Goal: Information Seeking & Learning: Learn about a topic

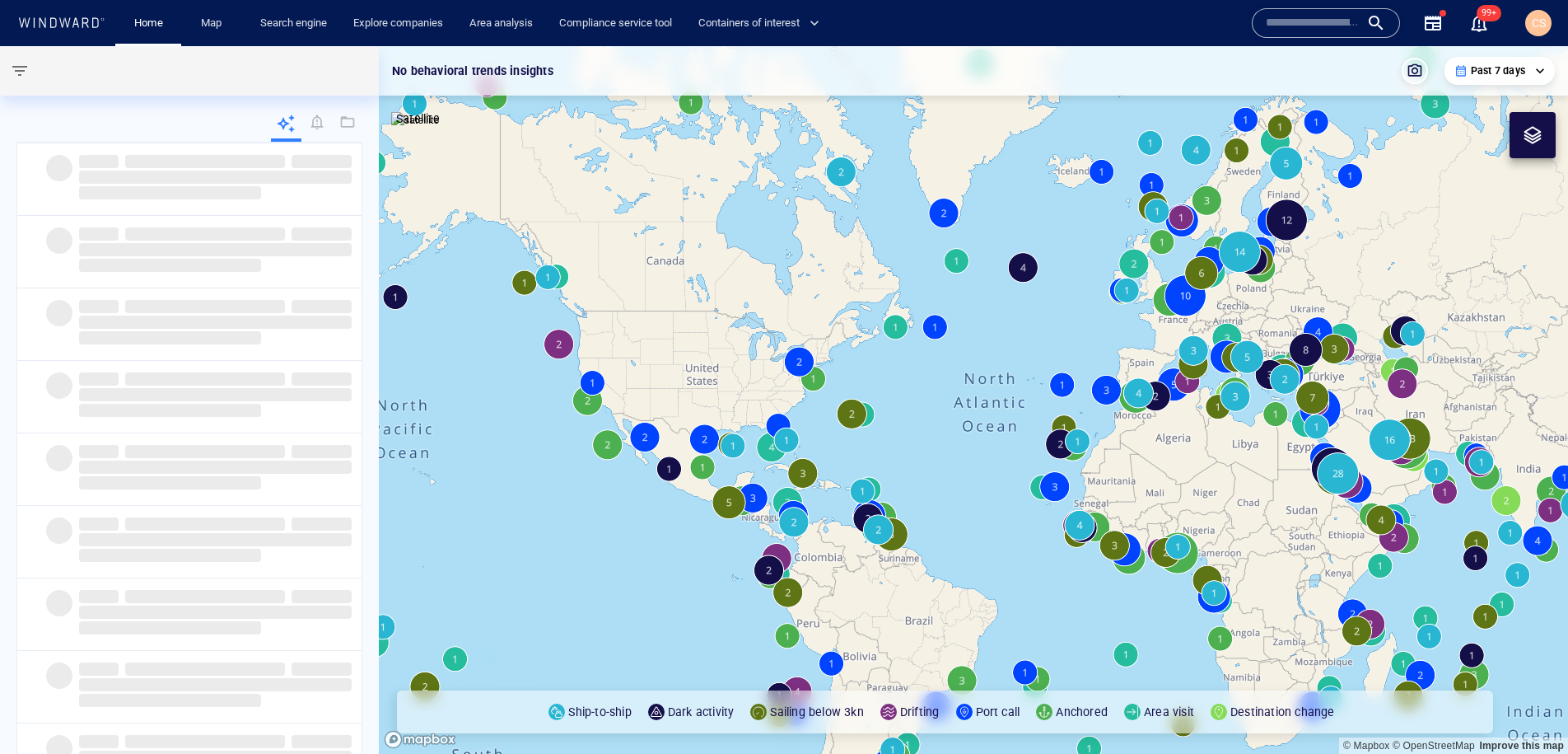
click at [1337, 21] on input "text" at bounding box center [1312, 23] width 94 height 25
paste input "*******"
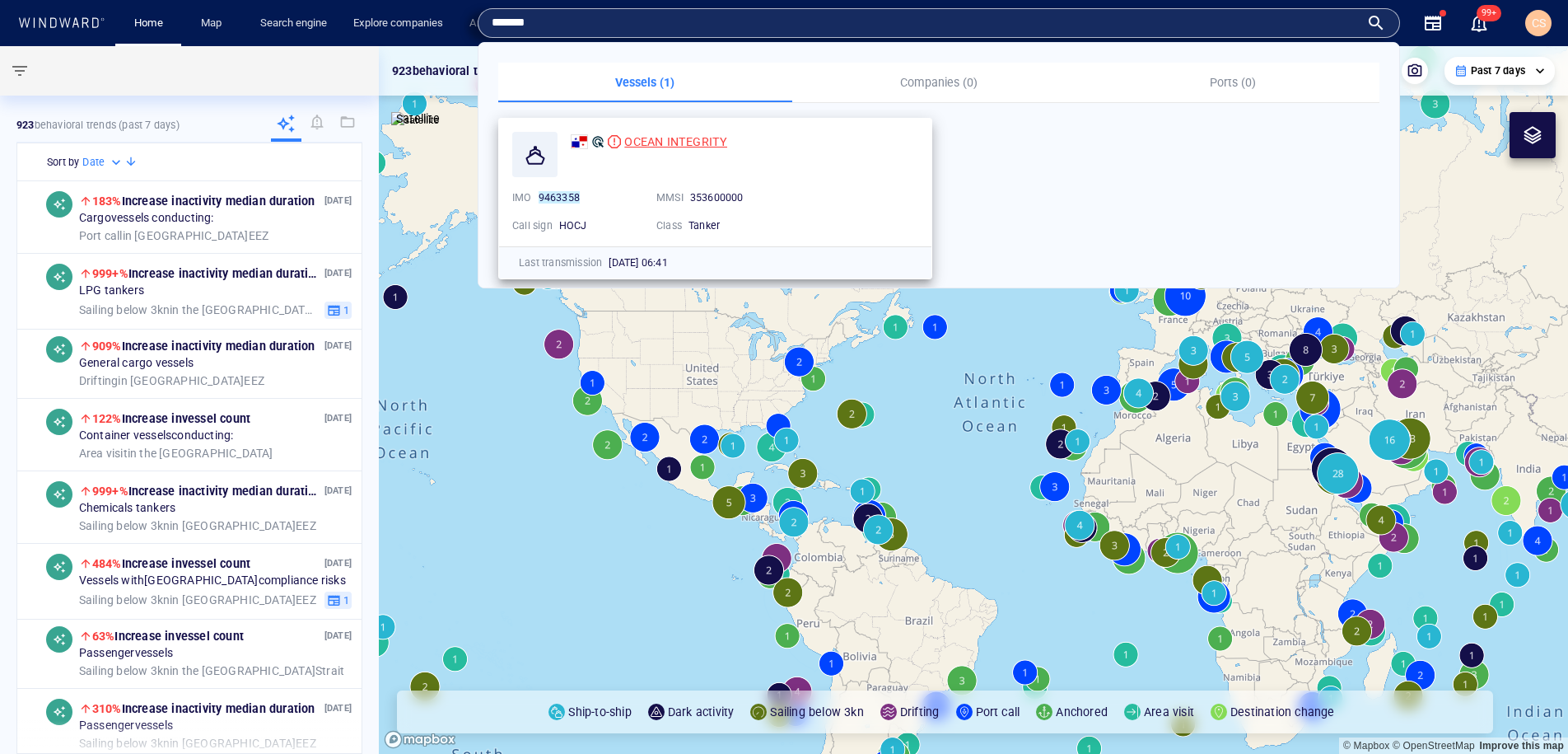
type input "*******"
click at [683, 140] on span "OCEAN INTEGRITY" at bounding box center [675, 142] width 103 height 13
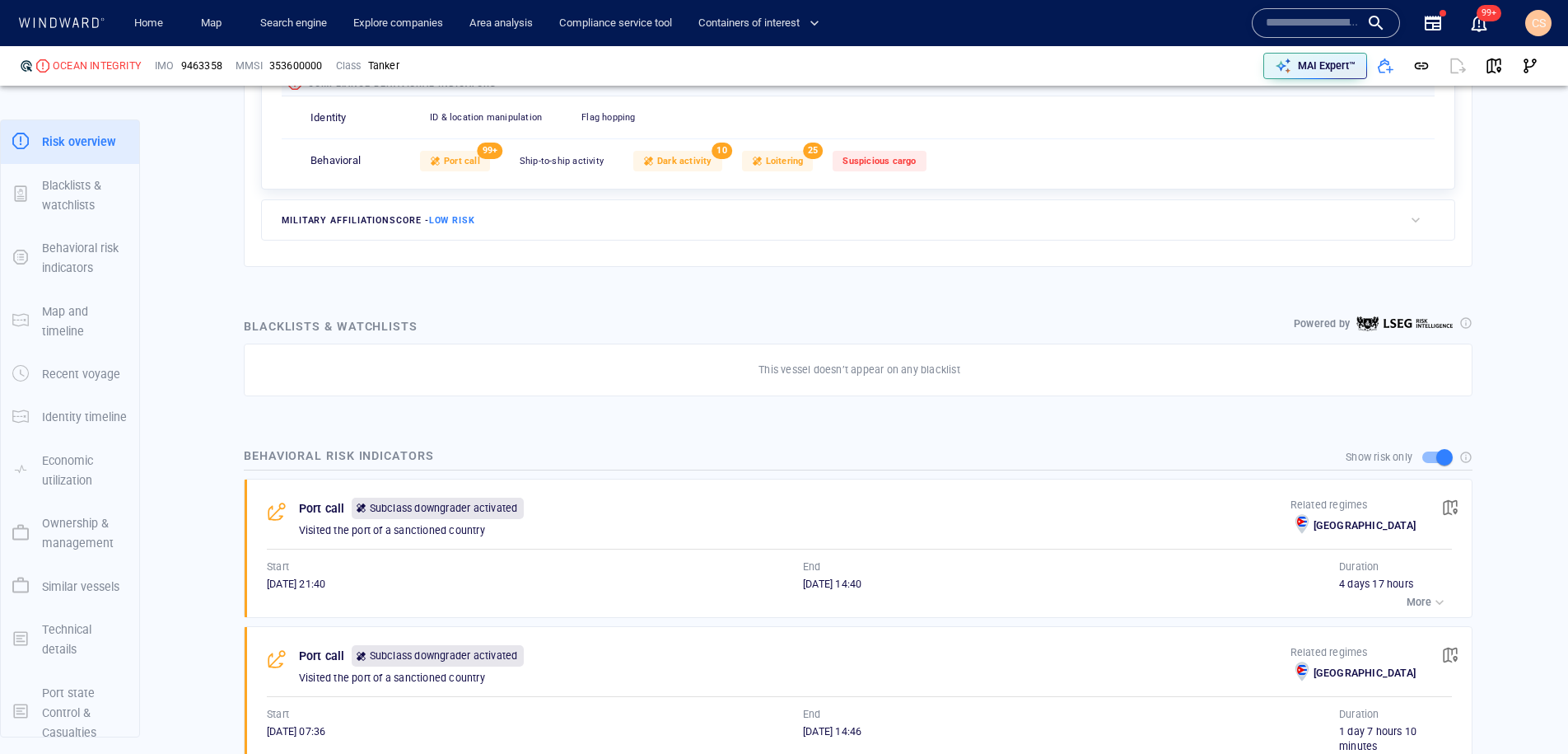
scroll to position [60, 0]
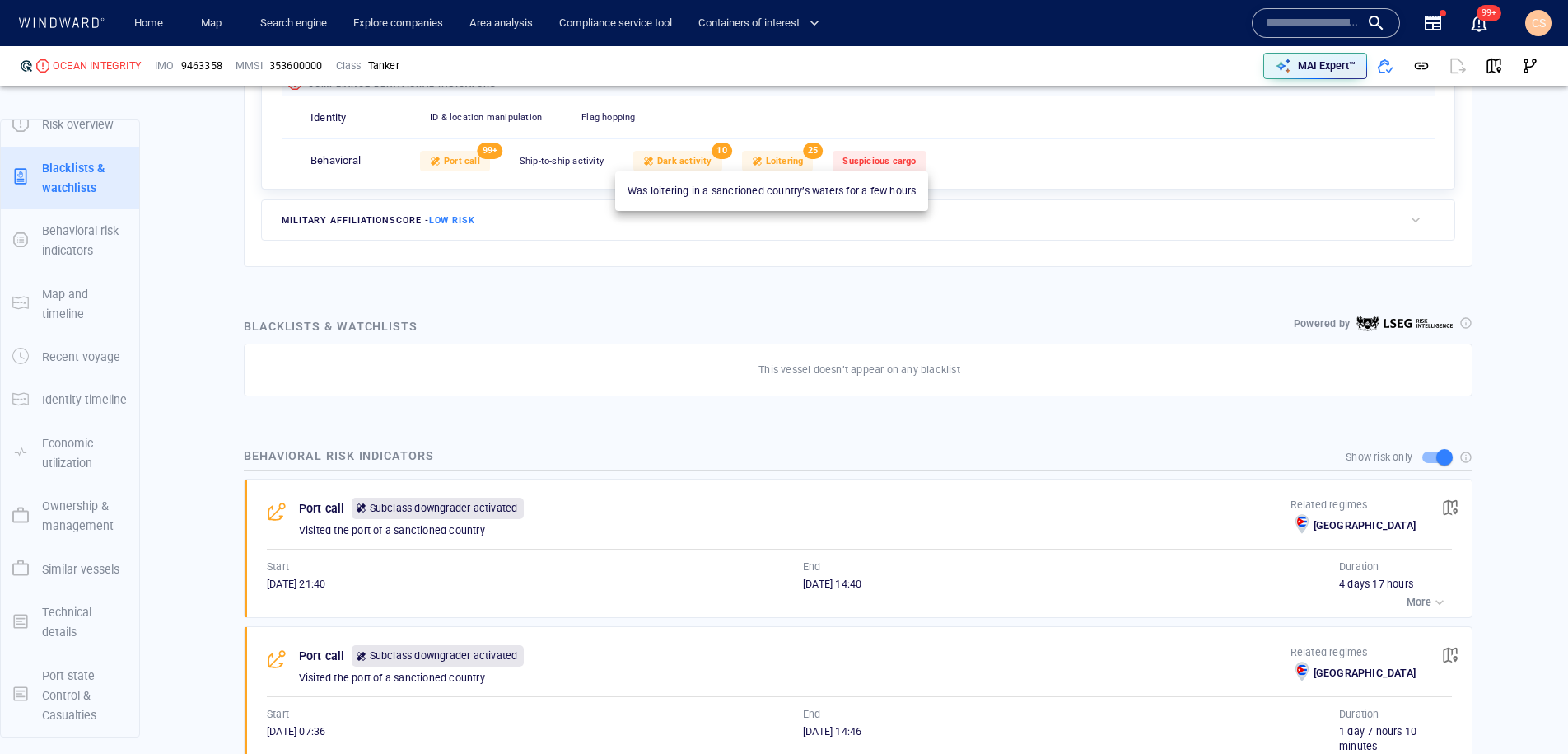
click at [791, 164] on span "Loitering" at bounding box center [784, 161] width 38 height 11
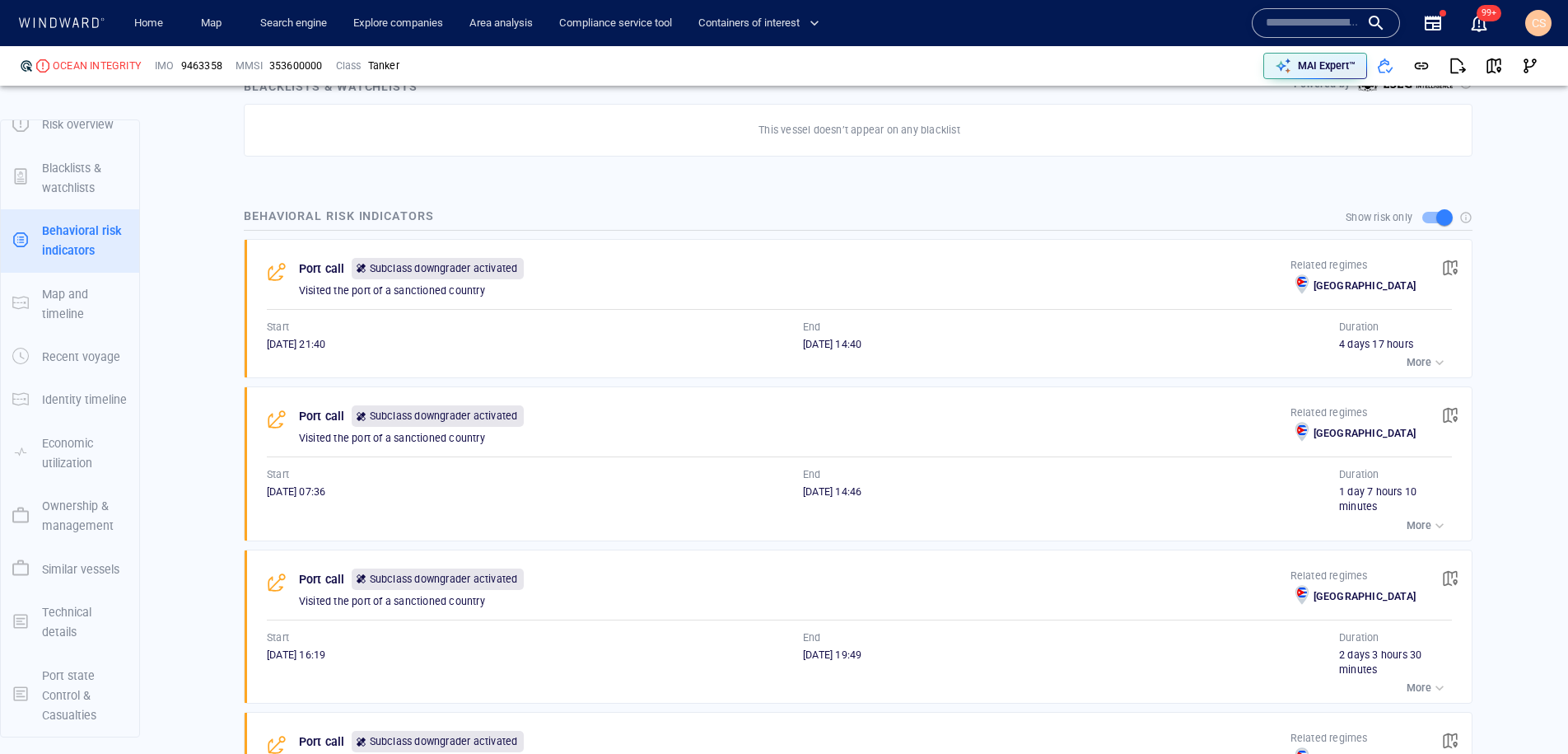
scroll to position [1016, 0]
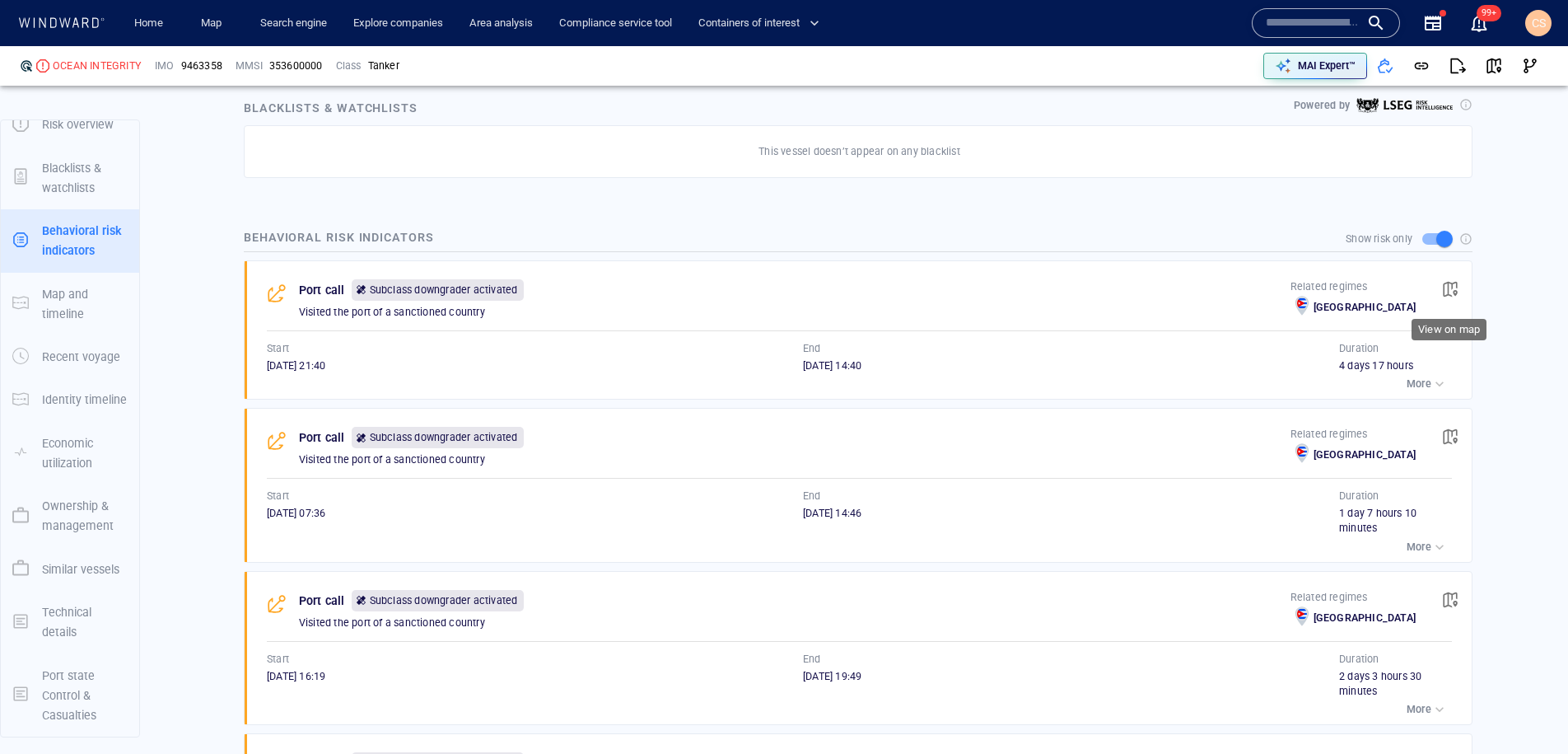
click at [1455, 286] on span "button" at bounding box center [1450, 289] width 17 height 17
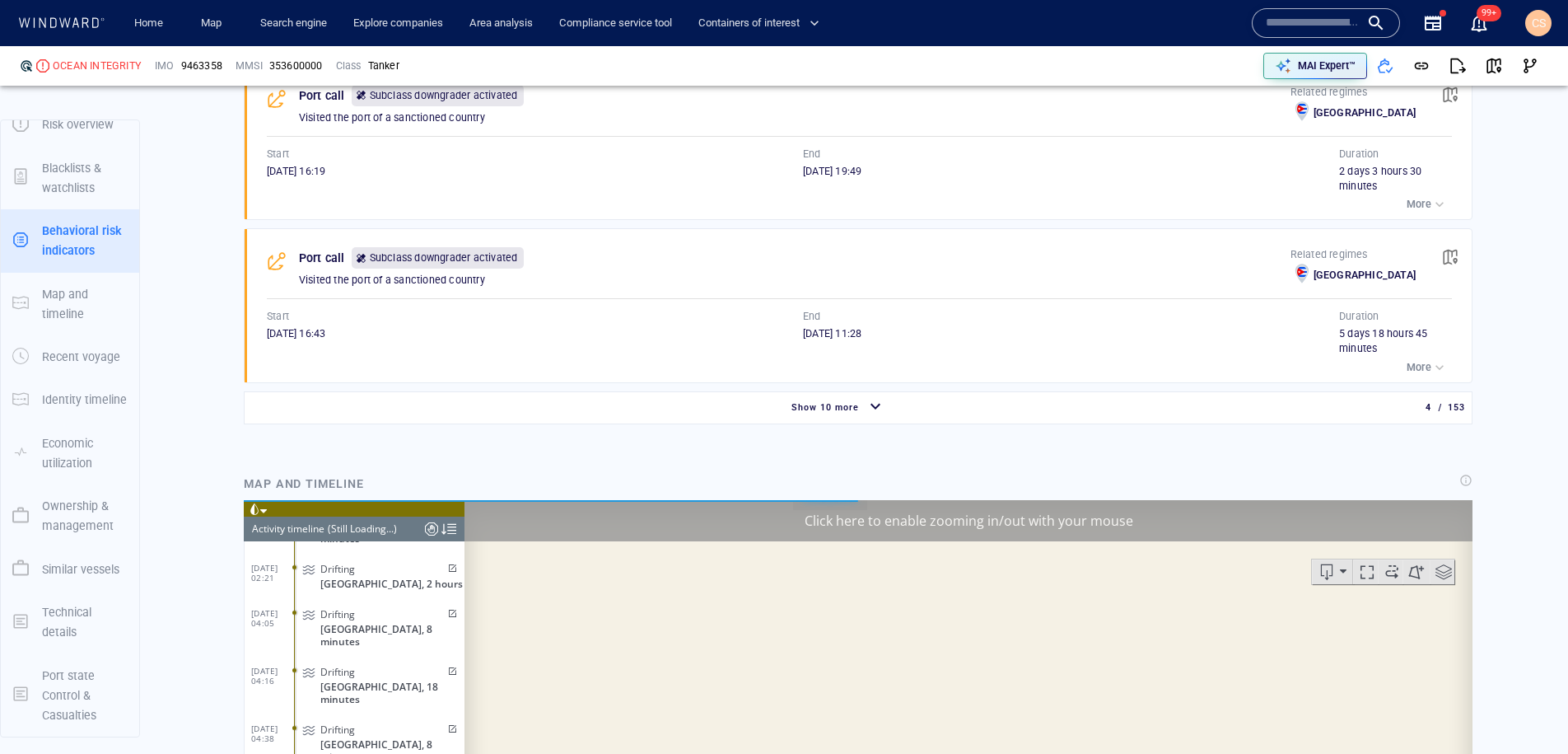
scroll to position [1719, 0]
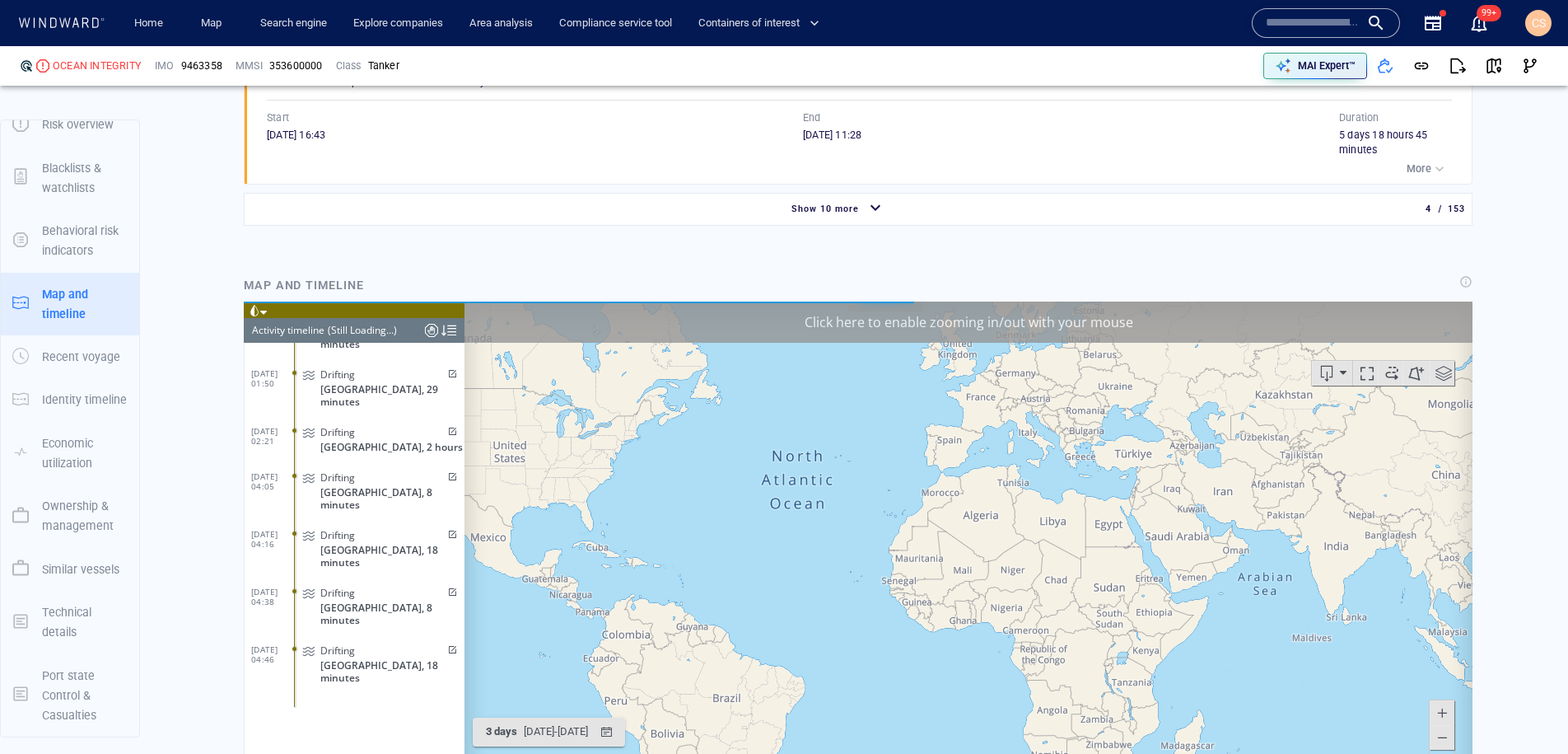
scroll to position [6116, 0]
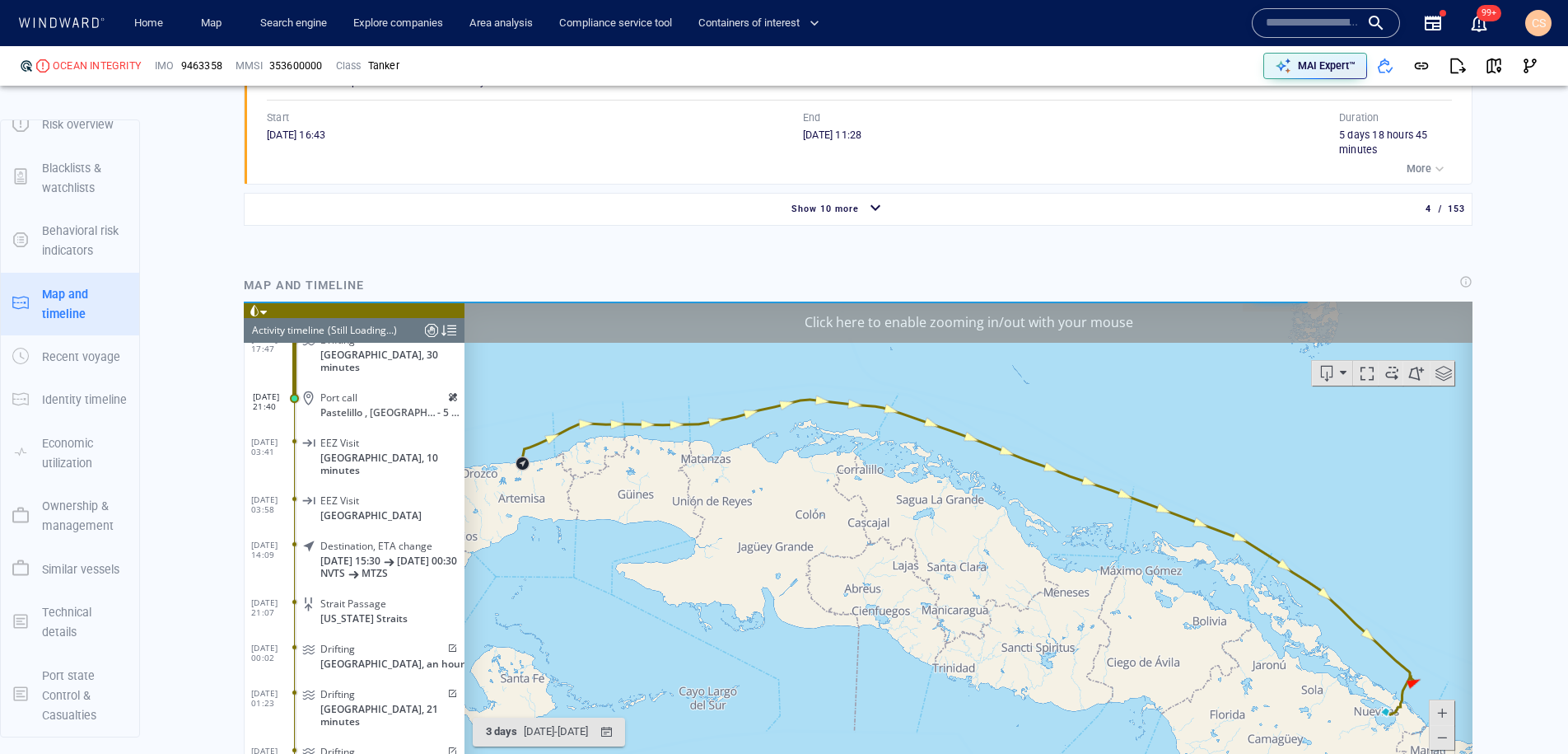
drag, startPoint x: 1283, startPoint y: 623, endPoint x: 971, endPoint y: 457, distance: 353.4
click at [972, 456] on canvas "Map" at bounding box center [968, 556] width 1008 height 511
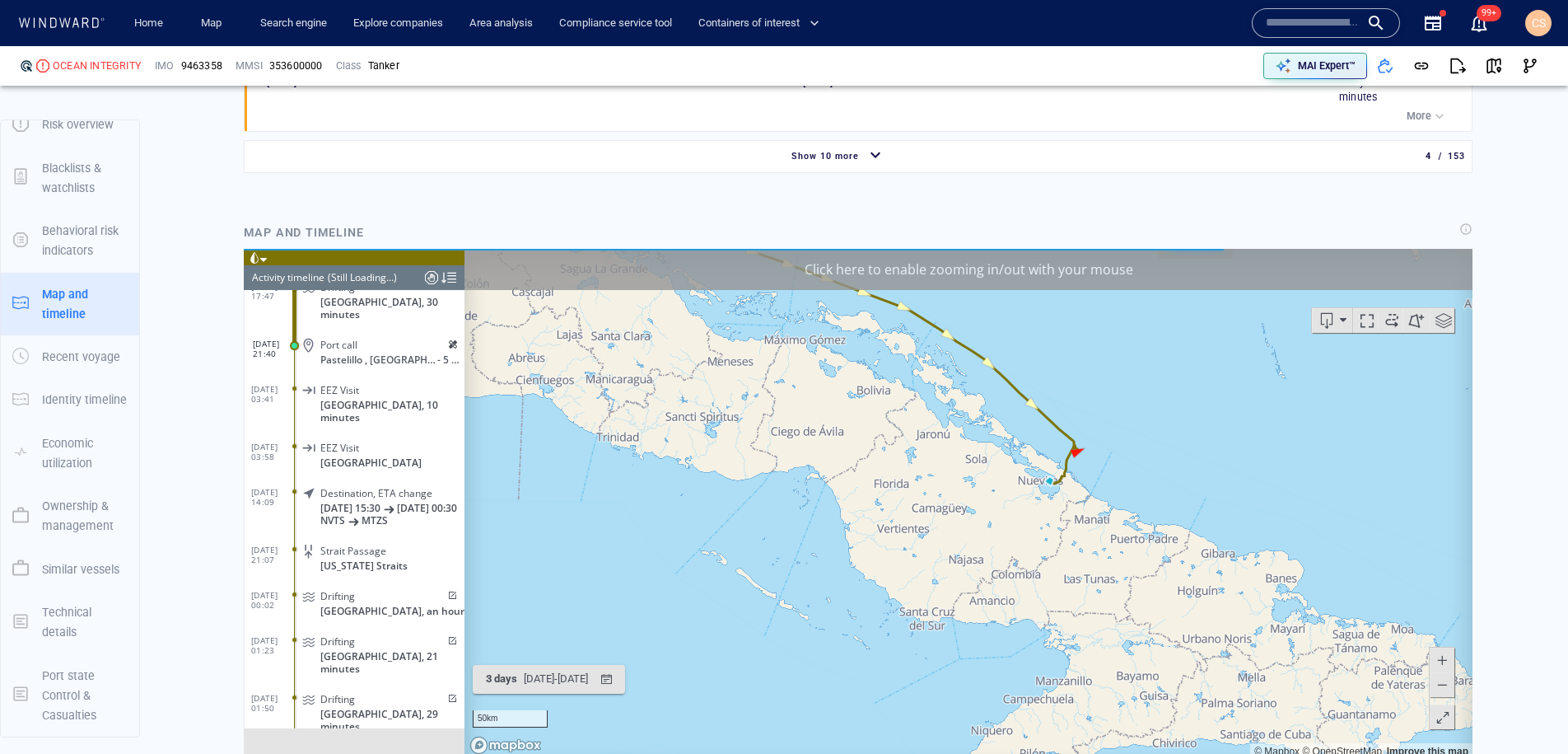
scroll to position [1779, 0]
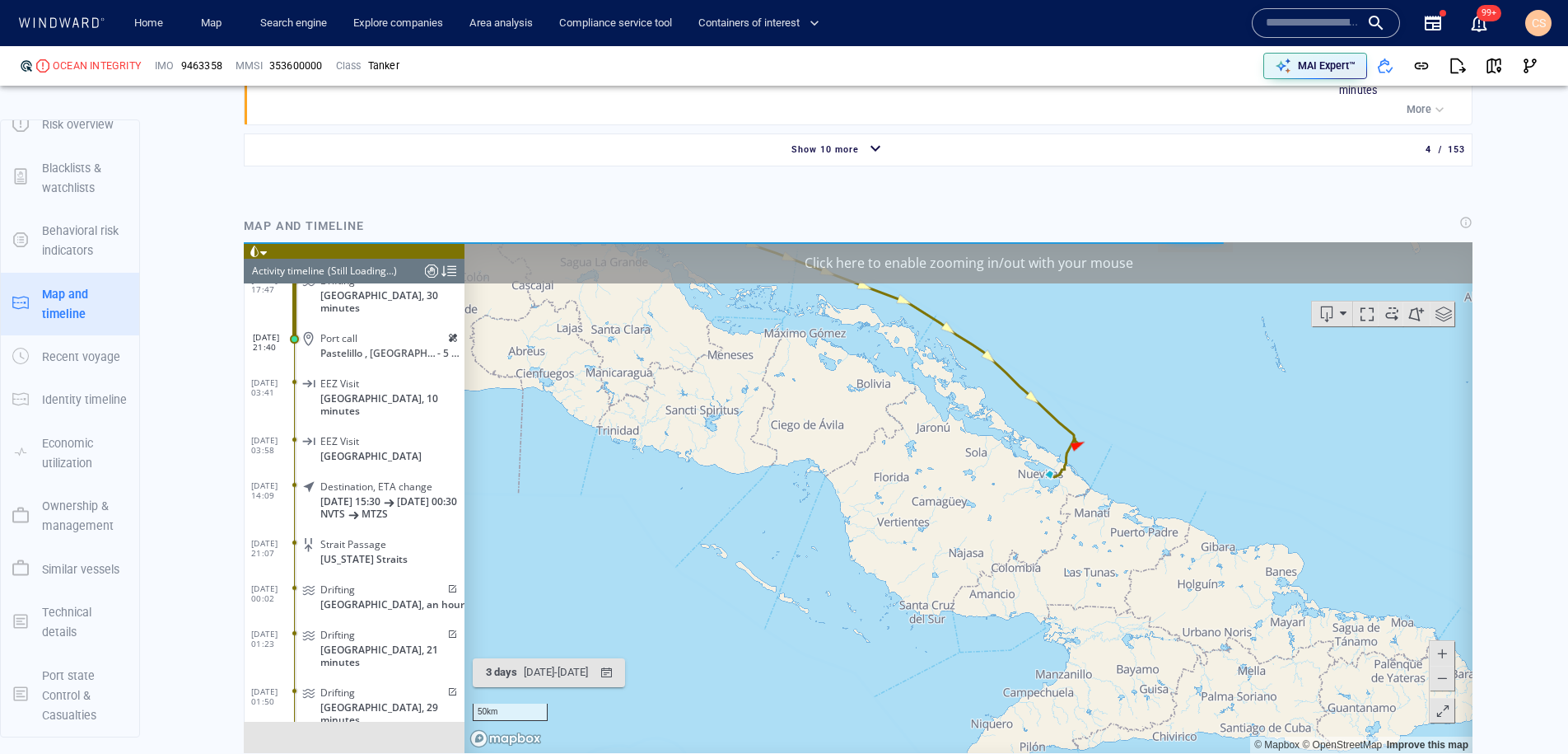
click at [1030, 532] on canvas "Map" at bounding box center [968, 497] width 1008 height 511
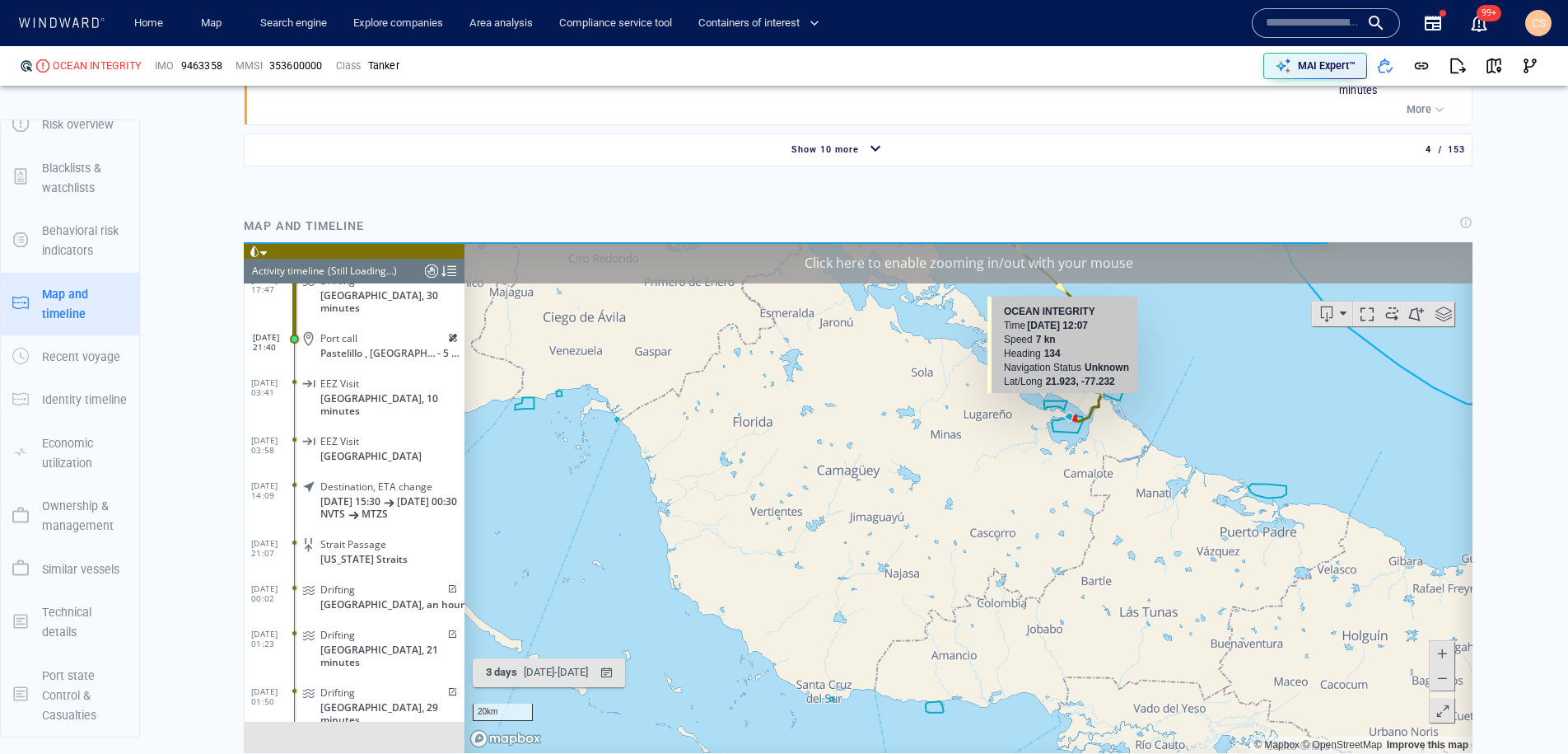
click at [1027, 248] on div "Click here to enable zooming in/out with your mouse" at bounding box center [968, 262] width 1008 height 41
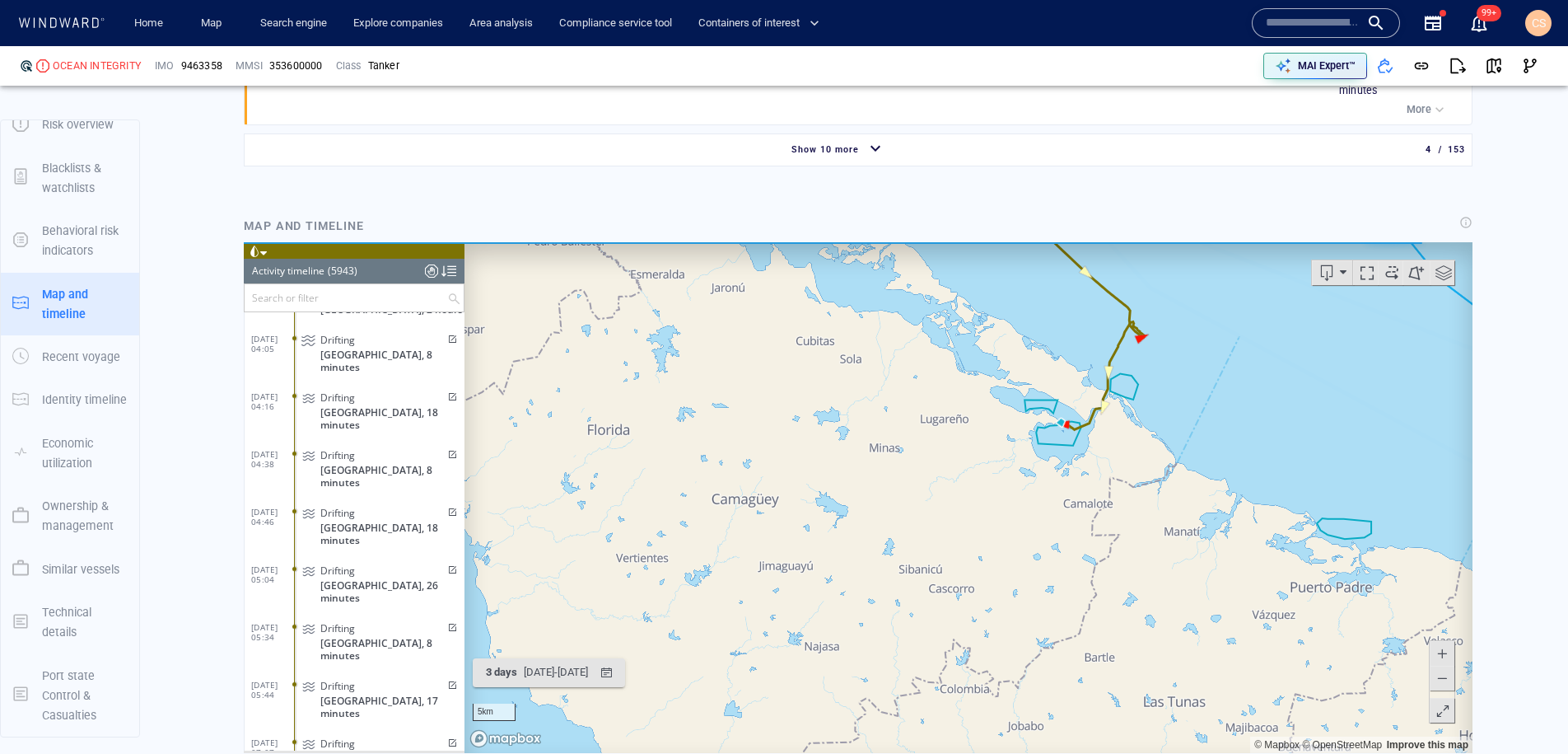
scroll to position [1772, 0]
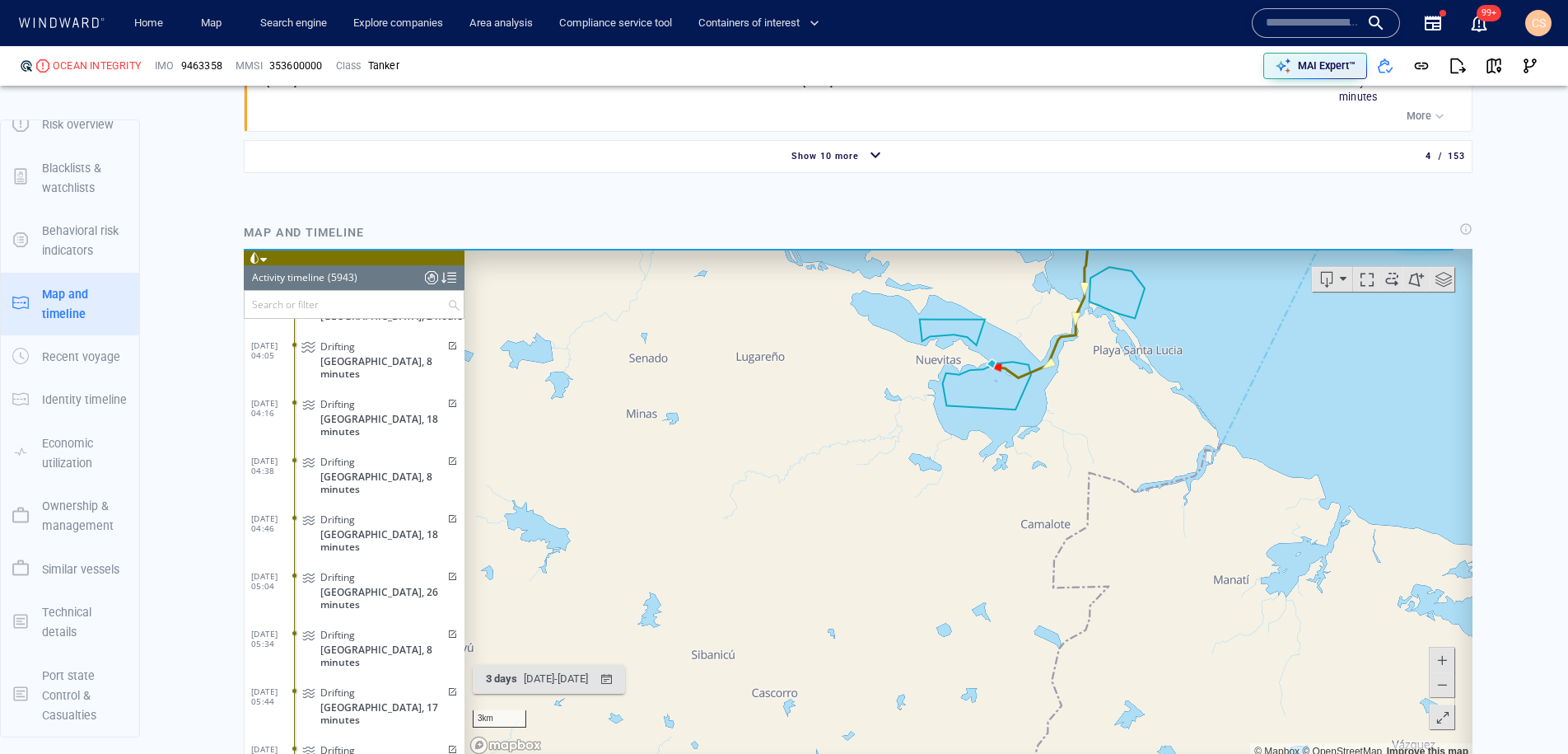
drag, startPoint x: 951, startPoint y: 423, endPoint x: 975, endPoint y: 547, distance: 126.3
click at [975, 547] on canvas "Map" at bounding box center [968, 504] width 1008 height 511
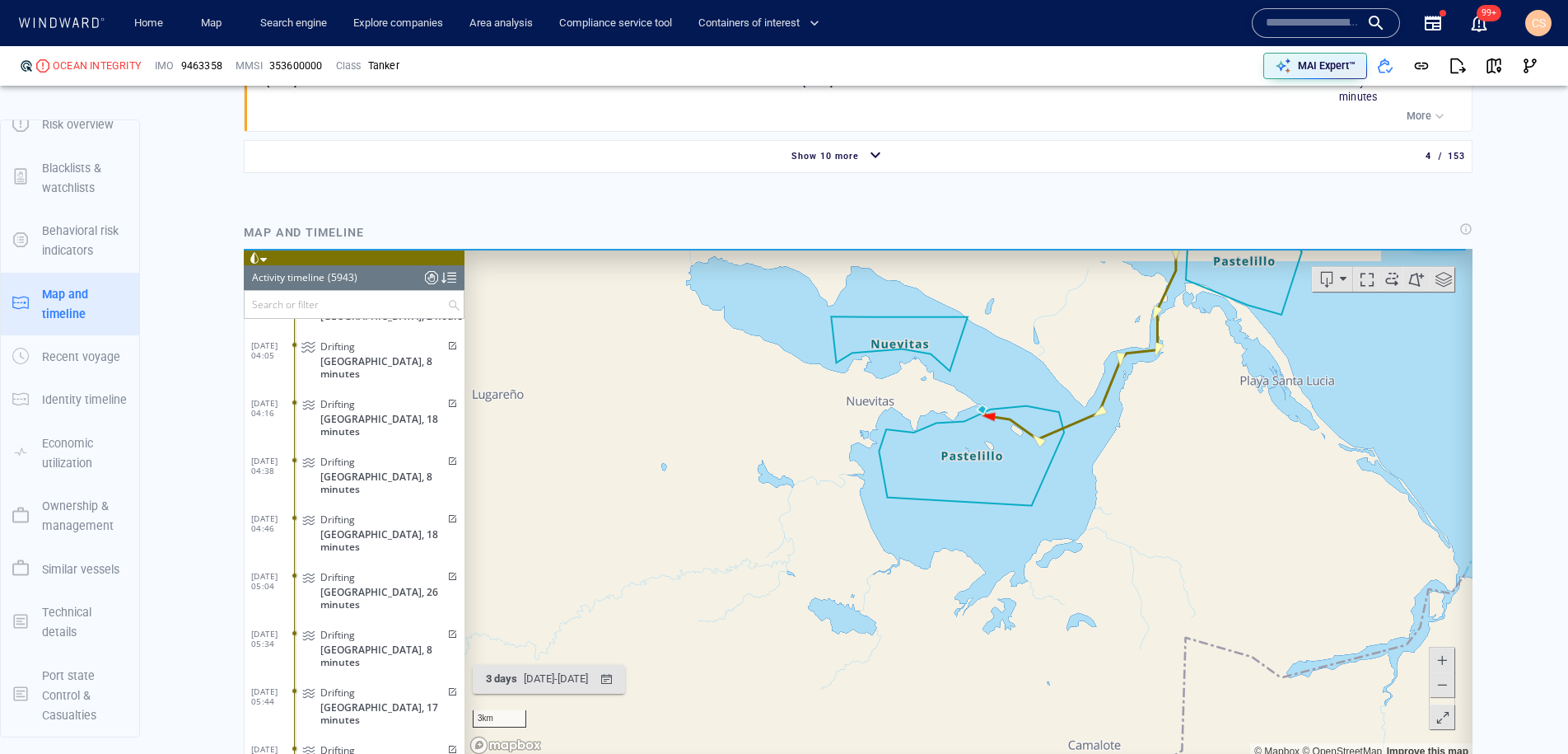
scroll to position [1766, 0]
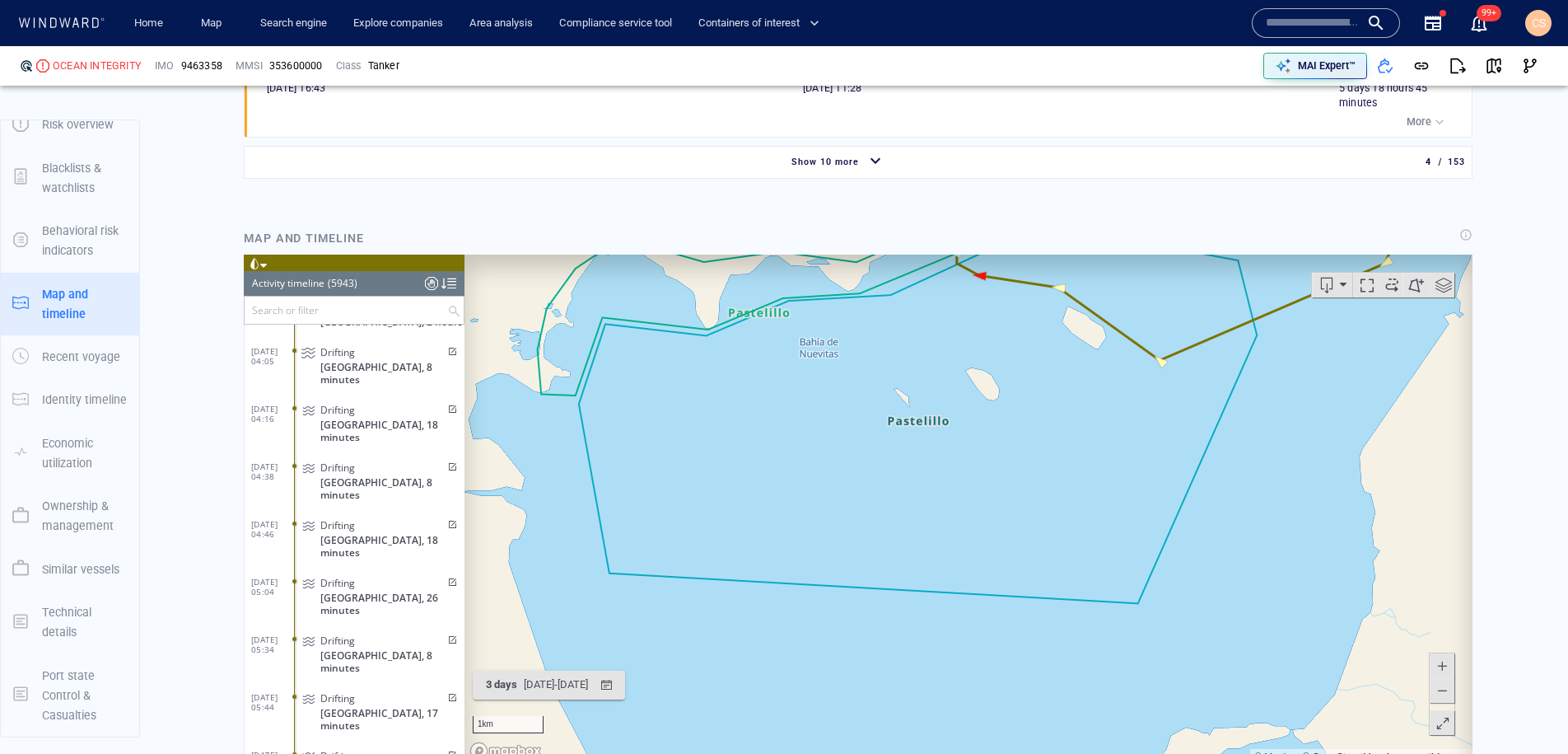
drag, startPoint x: 1023, startPoint y: 647, endPoint x: 1008, endPoint y: 611, distance: 39.0
click at [1034, 705] on canvas "Map" at bounding box center [968, 509] width 1008 height 511
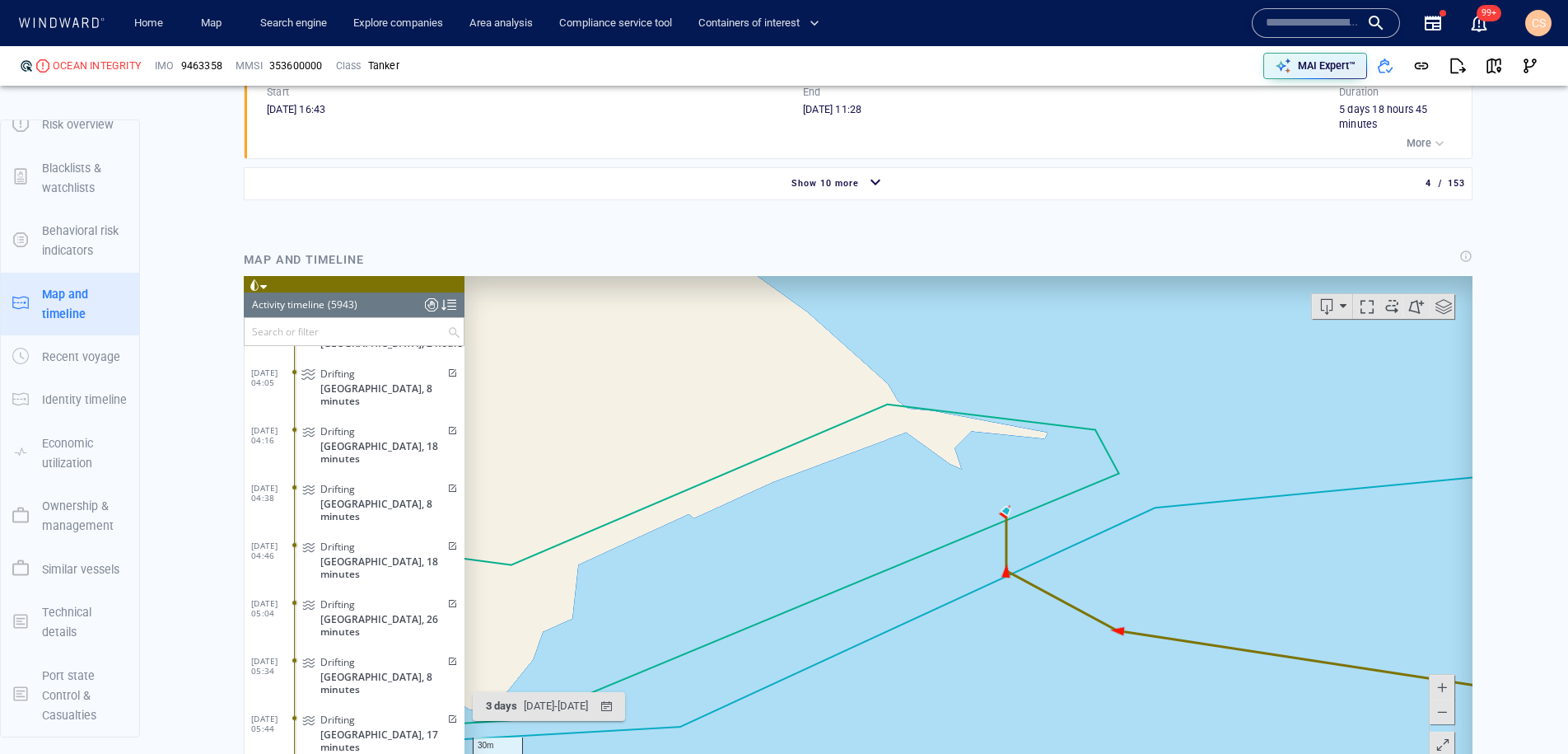
scroll to position [1722, 0]
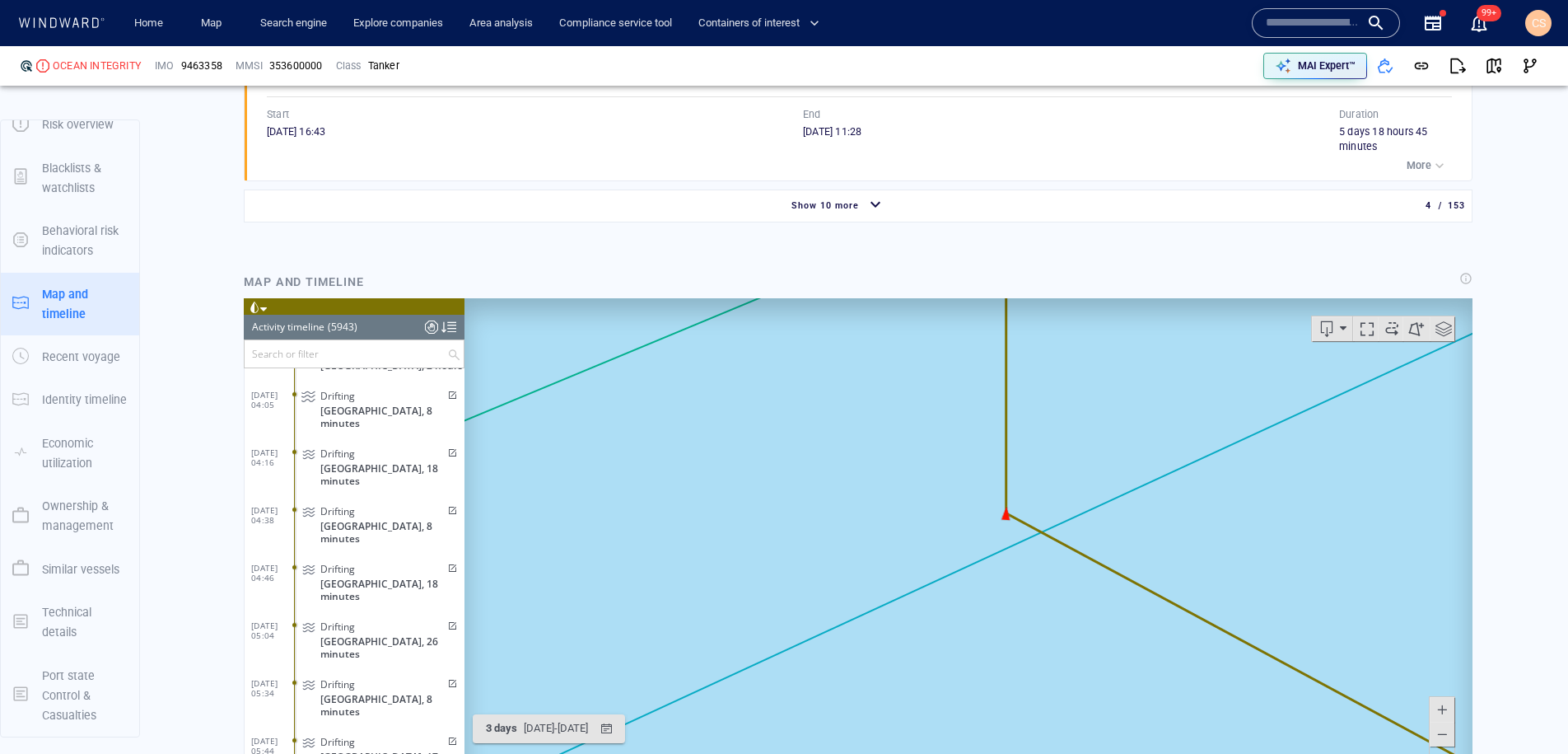
drag, startPoint x: 1013, startPoint y: 659, endPoint x: 1057, endPoint y: 514, distance: 151.5
click at [1015, 707] on canvas "Map" at bounding box center [968, 554] width 1008 height 511
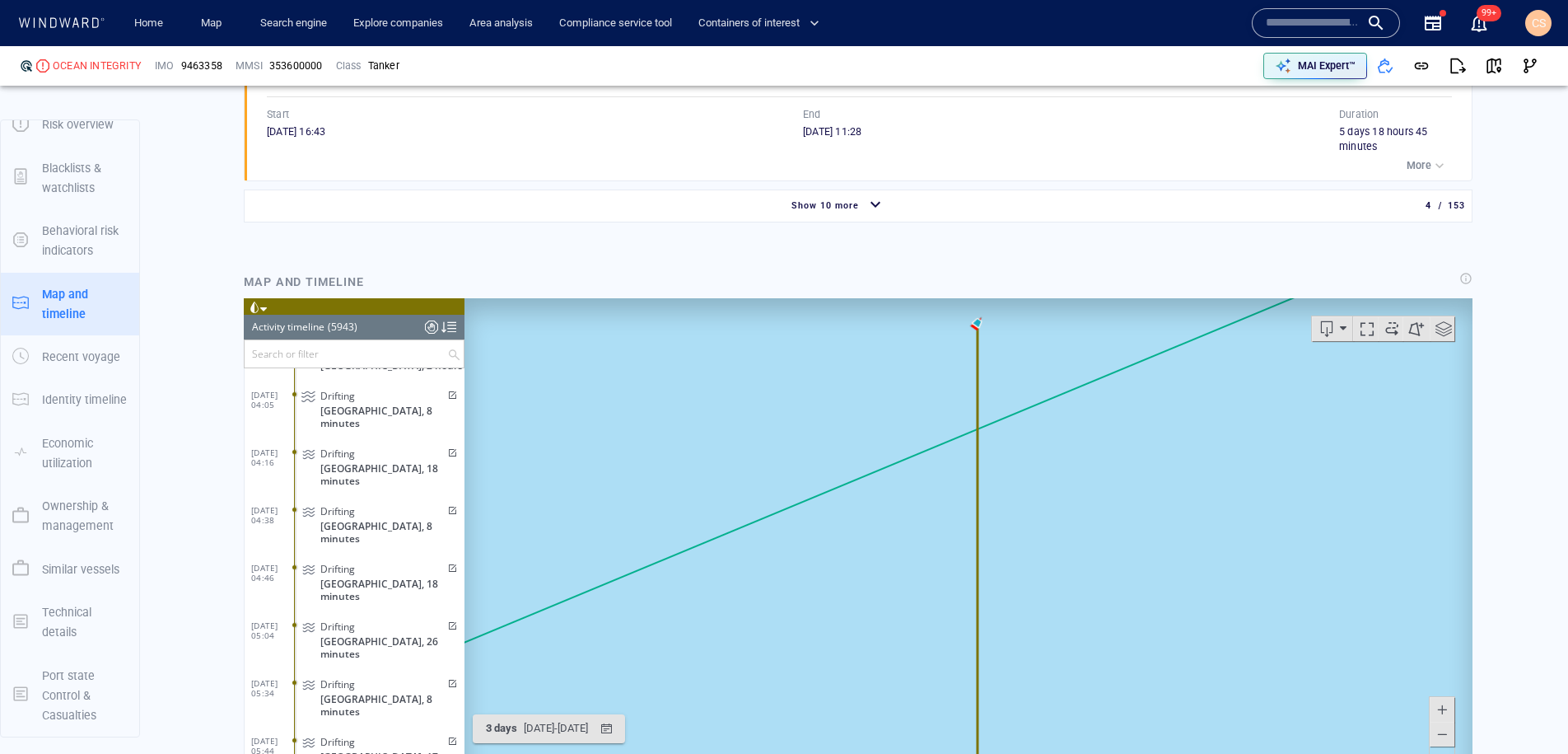
drag, startPoint x: 1012, startPoint y: 560, endPoint x: 1012, endPoint y: 579, distance: 19.0
click at [1012, 579] on canvas "Map" at bounding box center [968, 554] width 1008 height 511
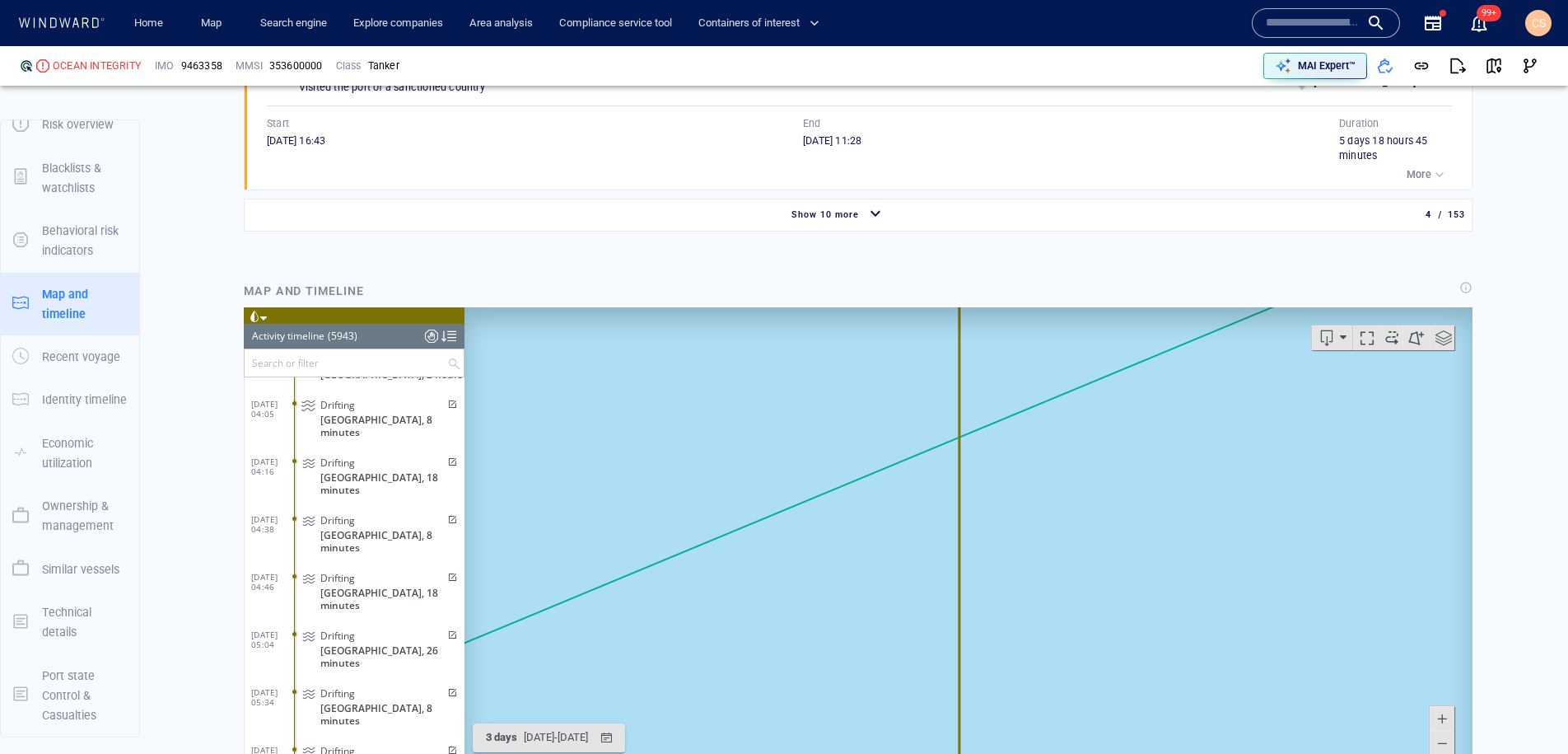
drag, startPoint x: 1016, startPoint y: 464, endPoint x: 1037, endPoint y: 735, distance: 271.8
click at [1036, 732] on canvas "Map" at bounding box center [968, 562] width 1008 height 511
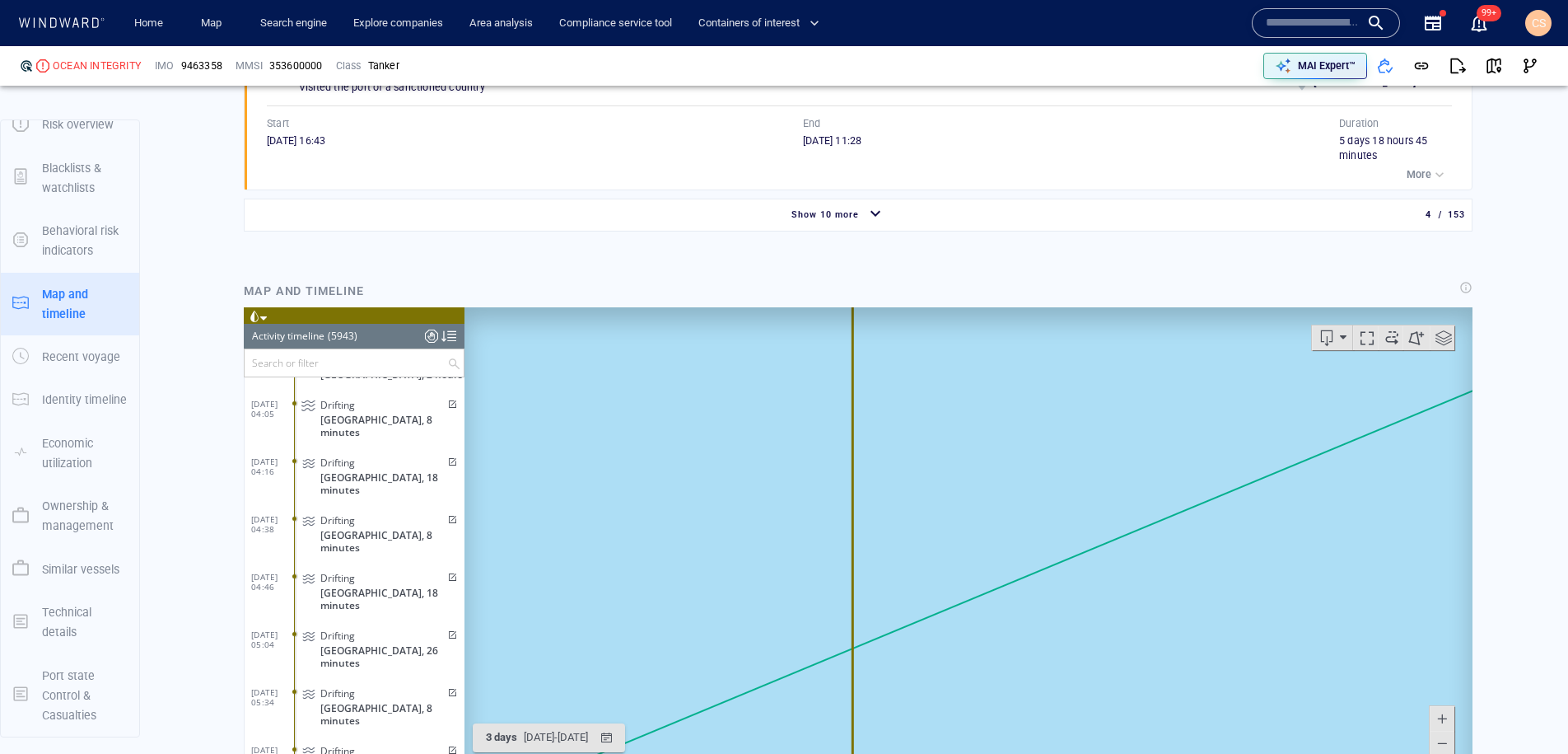
drag, startPoint x: 982, startPoint y: 544, endPoint x: 1052, endPoint y: 785, distance: 251.0
click at [1052, 753] on canvas "Map" at bounding box center [968, 562] width 1008 height 511
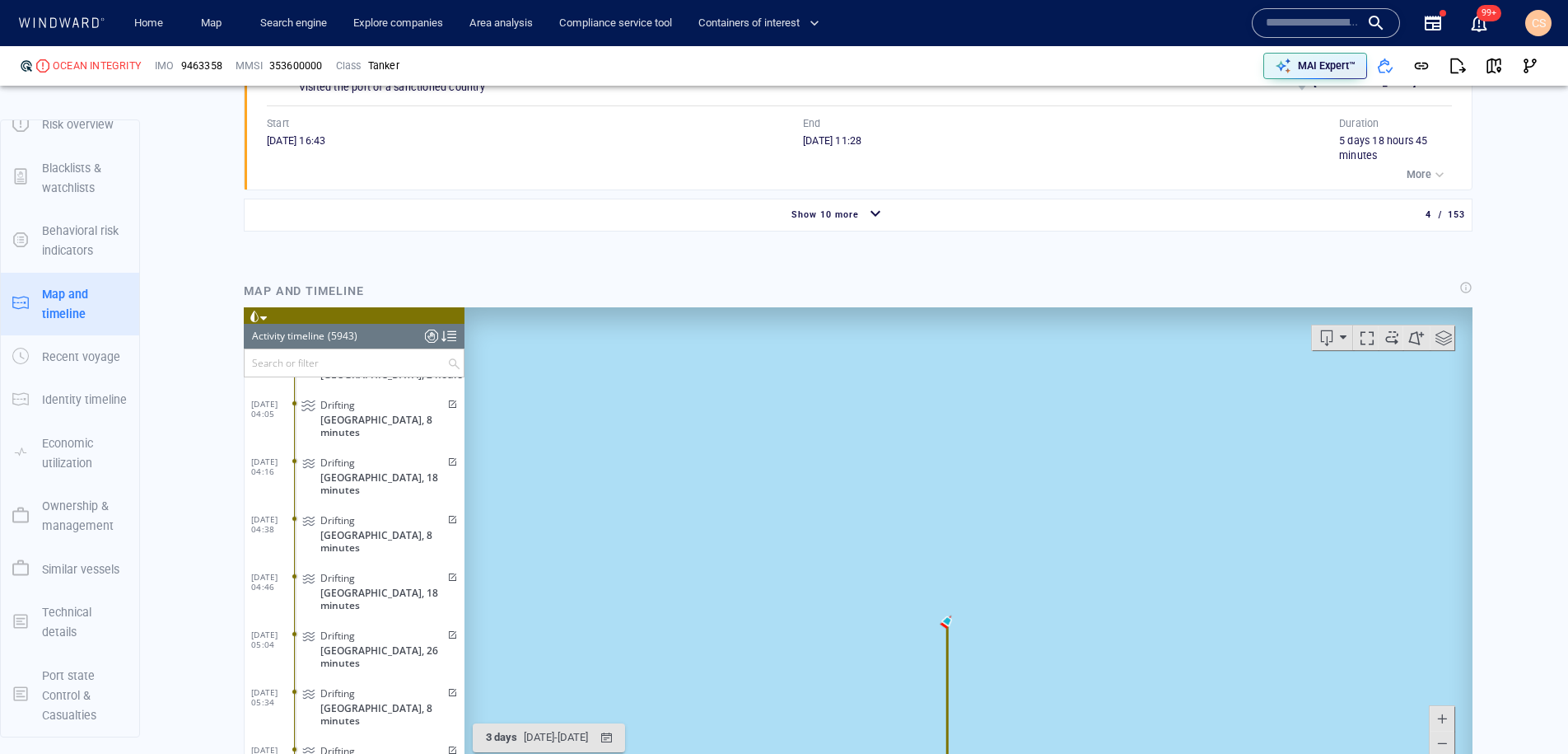
click at [1437, 718] on span at bounding box center [1442, 718] width 17 height 25
drag, startPoint x: 1100, startPoint y: 547, endPoint x: 971, endPoint y: 552, distance: 129.1
click at [1099, 510] on canvas "Map" at bounding box center [968, 562] width 1008 height 511
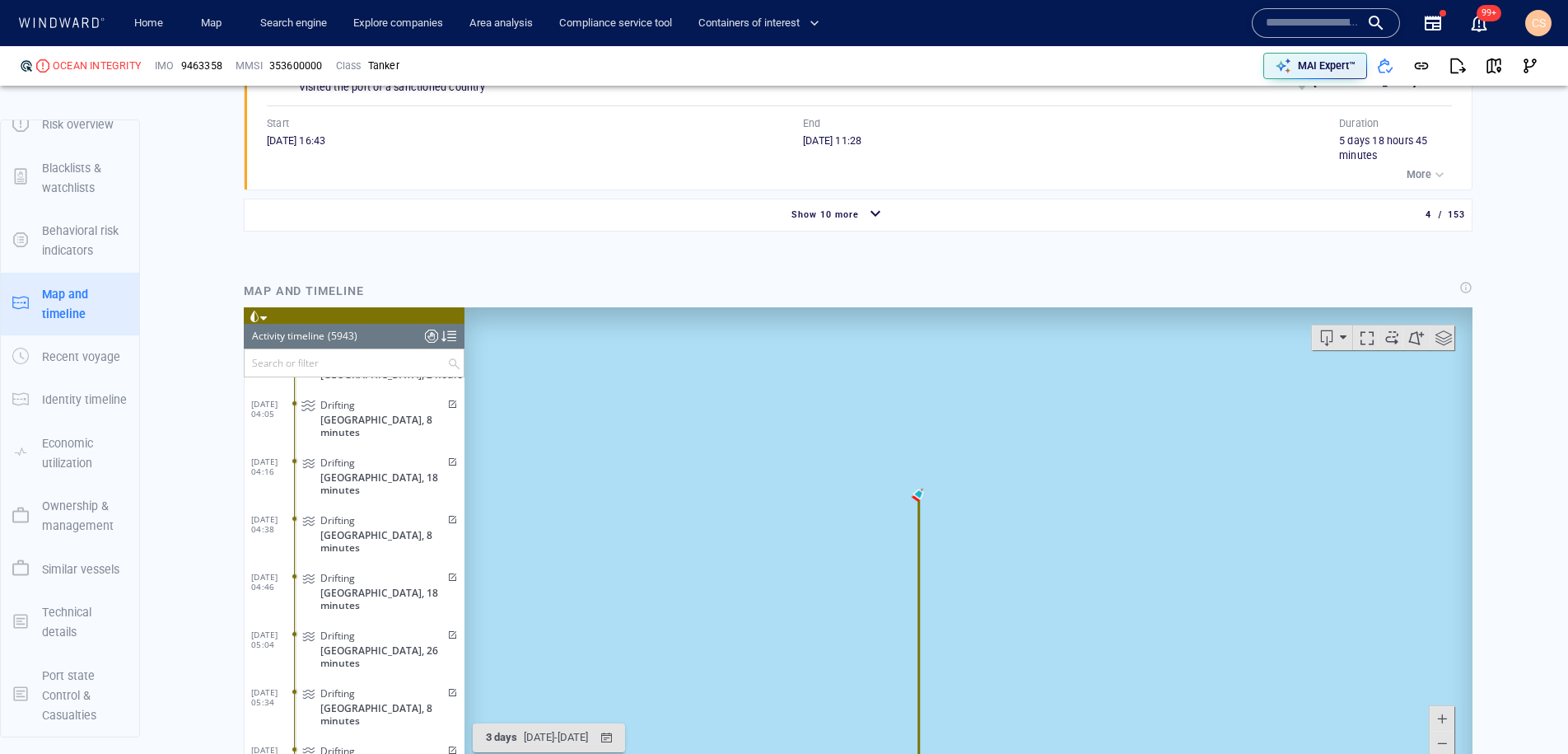
click at [969, 551] on canvas "Map" at bounding box center [968, 562] width 1008 height 511
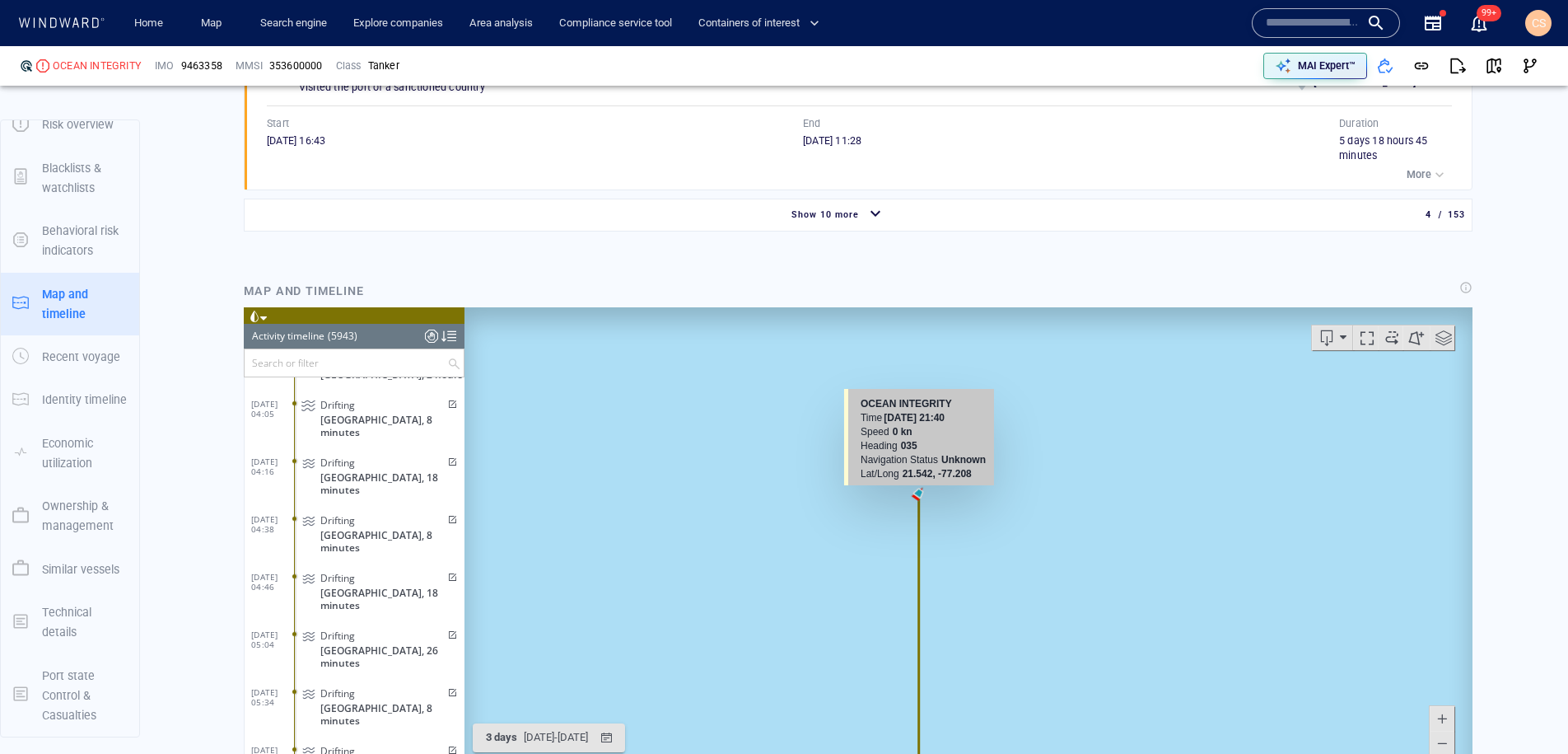
click at [919, 506] on canvas "Map" at bounding box center [968, 562] width 1008 height 511
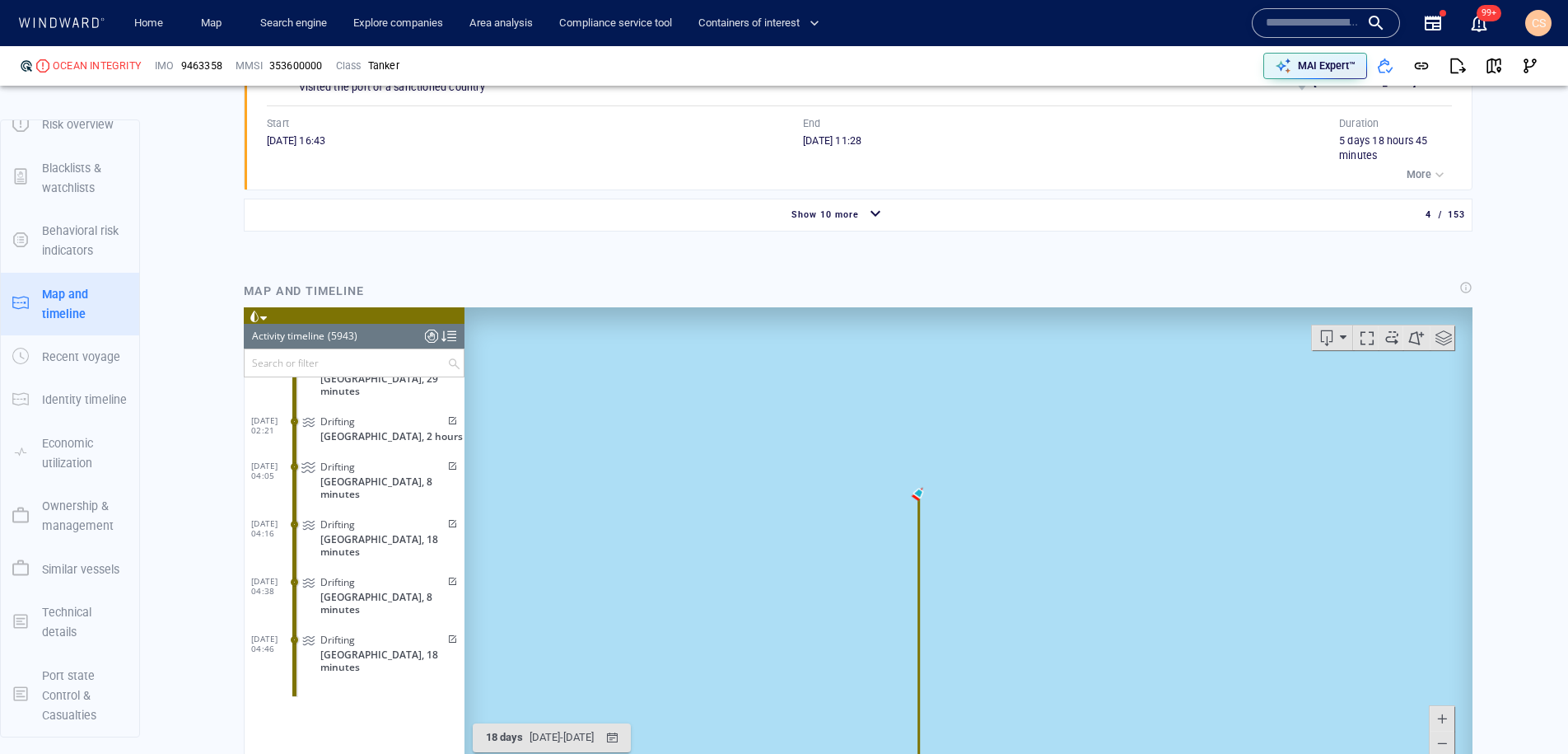
scroll to position [268391, 0]
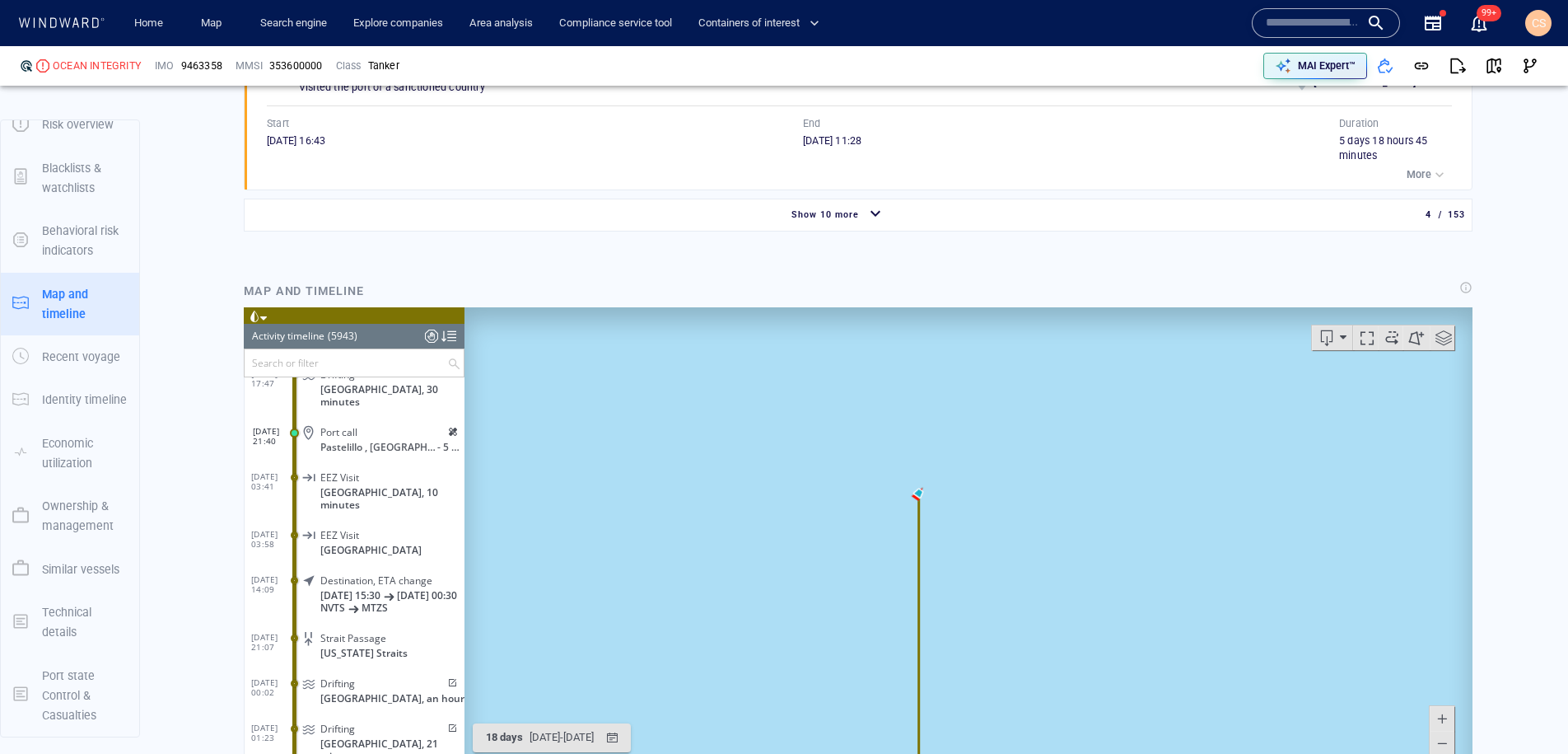
click at [919, 506] on canvas "Map" at bounding box center [968, 562] width 1008 height 511
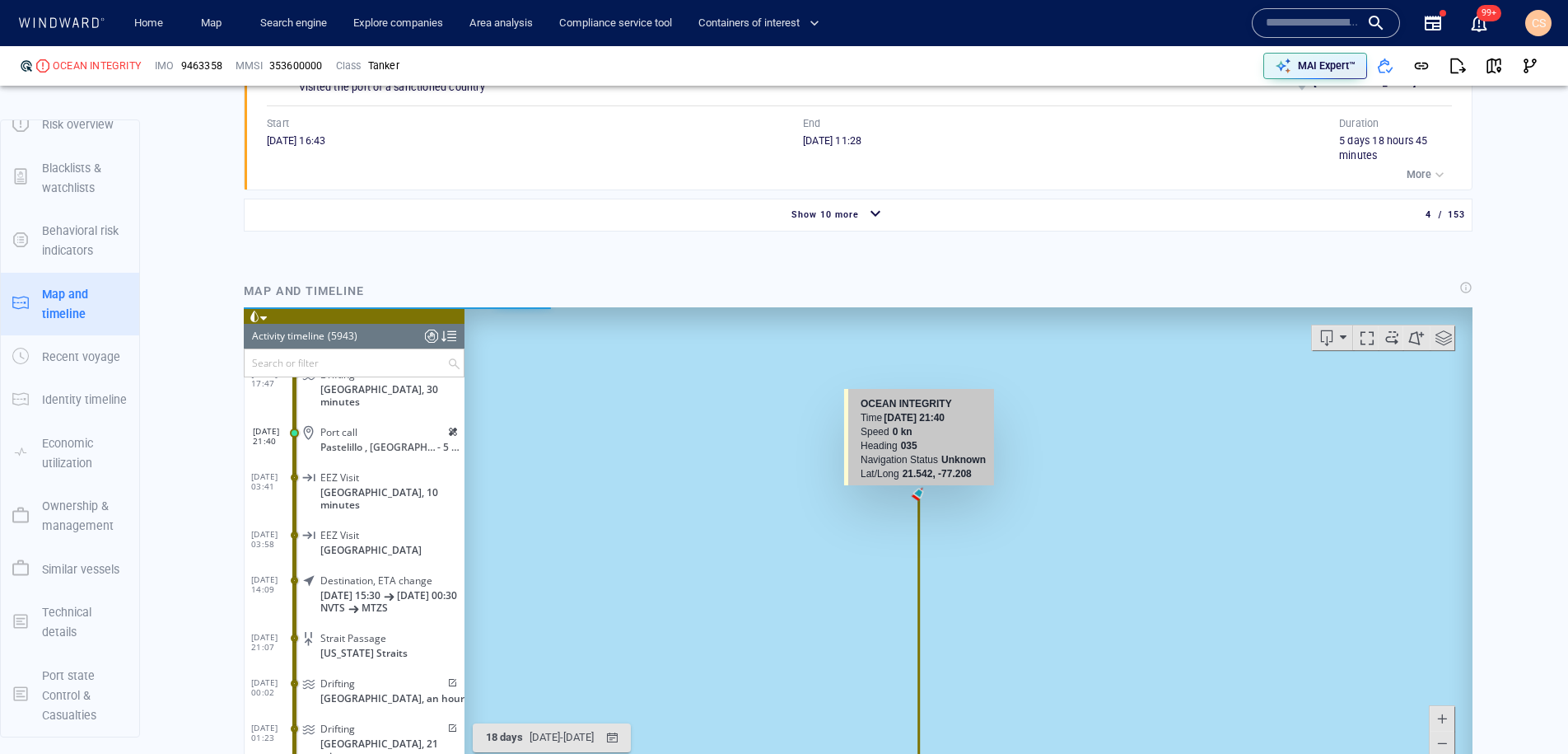
click at [919, 506] on canvas "Map" at bounding box center [968, 562] width 1008 height 511
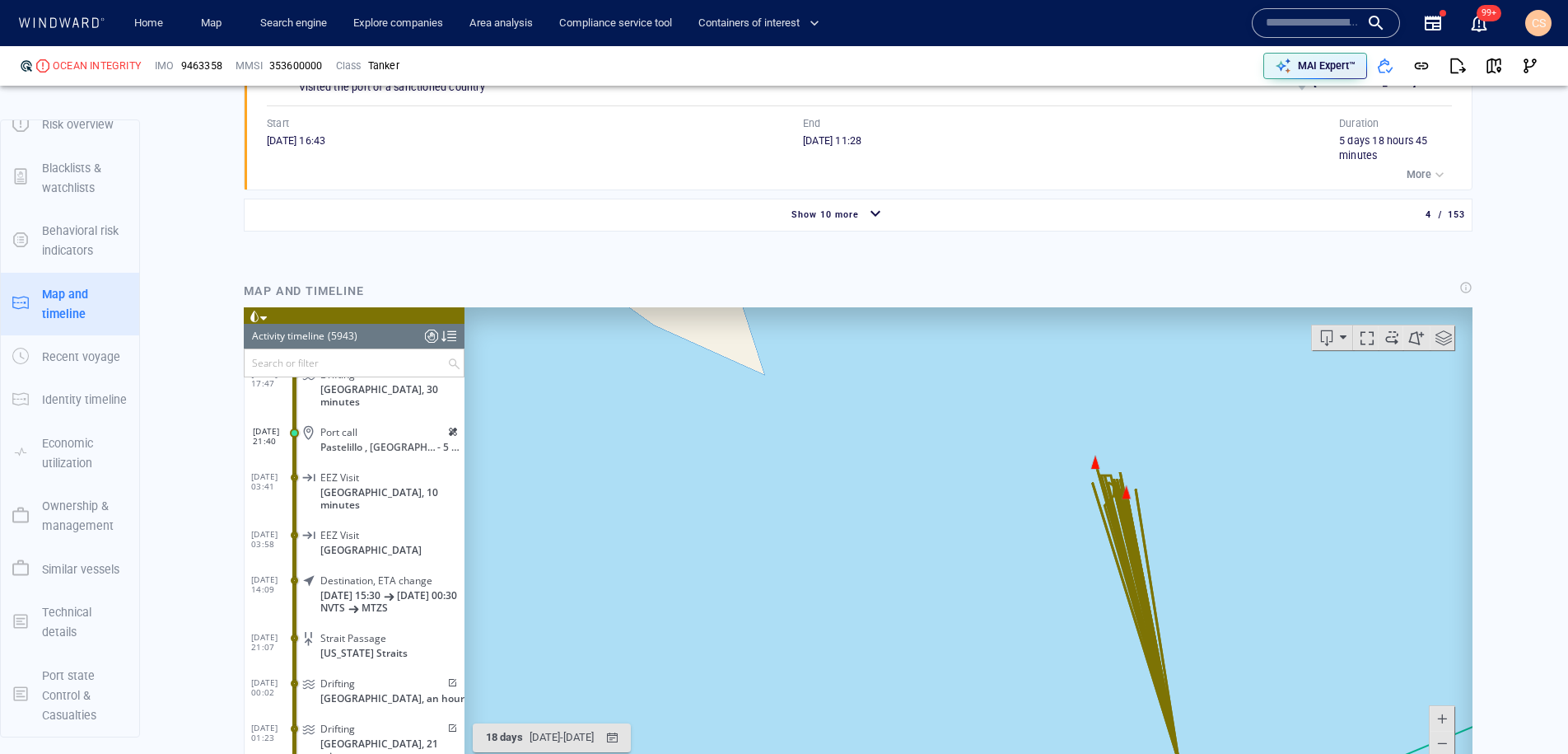
drag, startPoint x: 1205, startPoint y: 565, endPoint x: 1250, endPoint y: 709, distance: 150.9
click at [1251, 709] on canvas "Map" at bounding box center [968, 562] width 1008 height 511
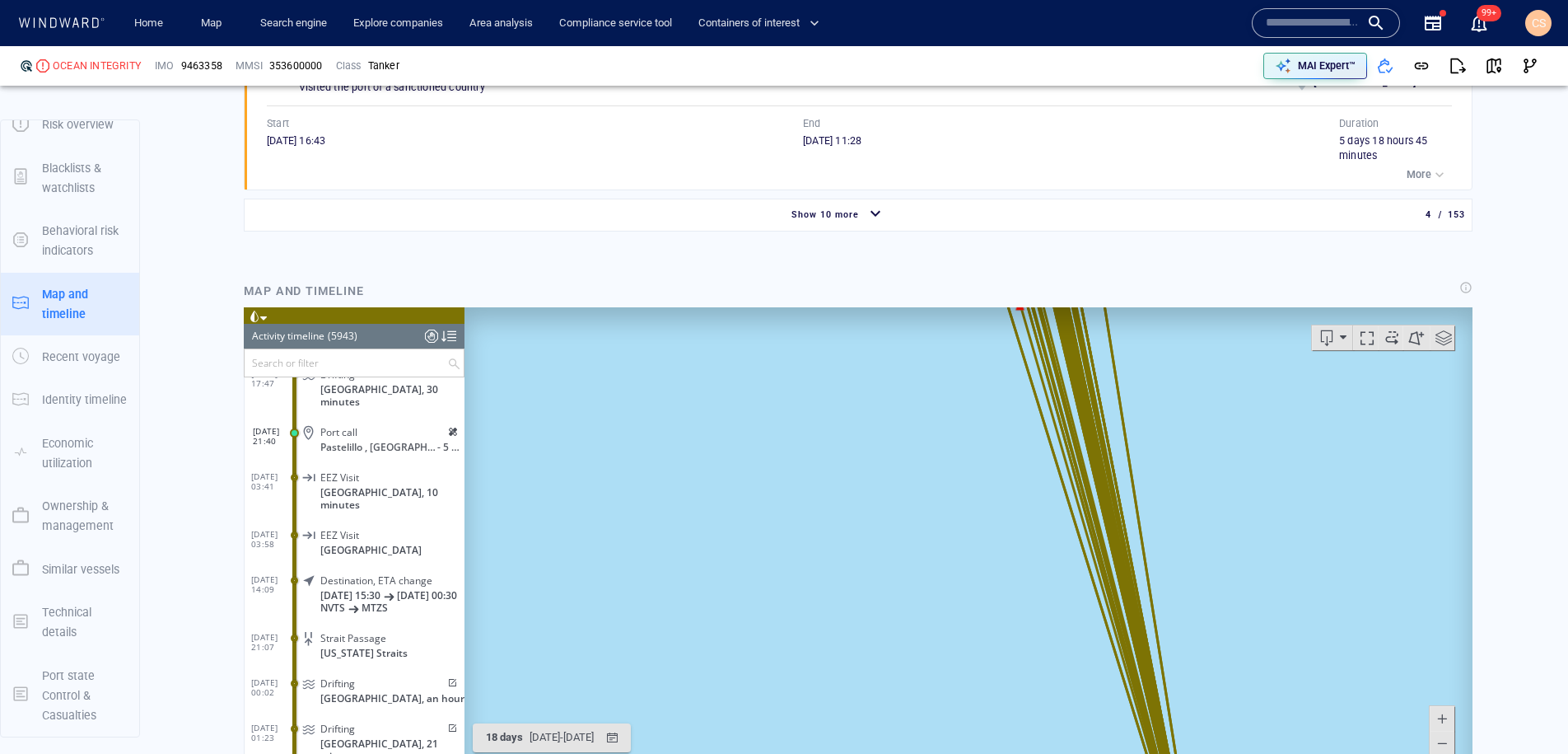
drag, startPoint x: 1192, startPoint y: 544, endPoint x: 1219, endPoint y: 770, distance: 227.6
click at [1219, 753] on canvas "Map" at bounding box center [968, 562] width 1008 height 511
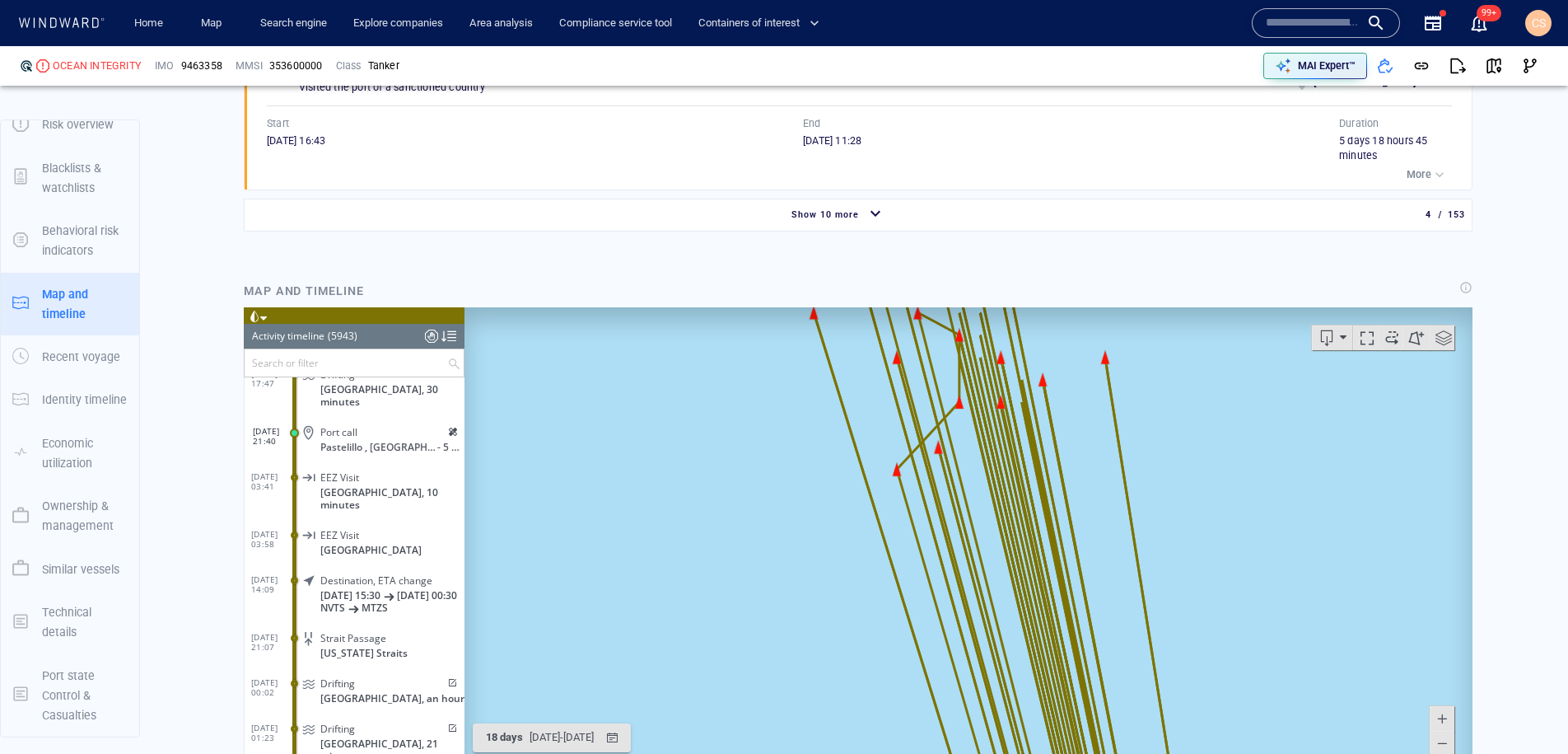
drag, startPoint x: 1161, startPoint y: 636, endPoint x: 1256, endPoint y: 797, distance: 186.9
click at [1256, 753] on canvas "Map" at bounding box center [968, 562] width 1008 height 511
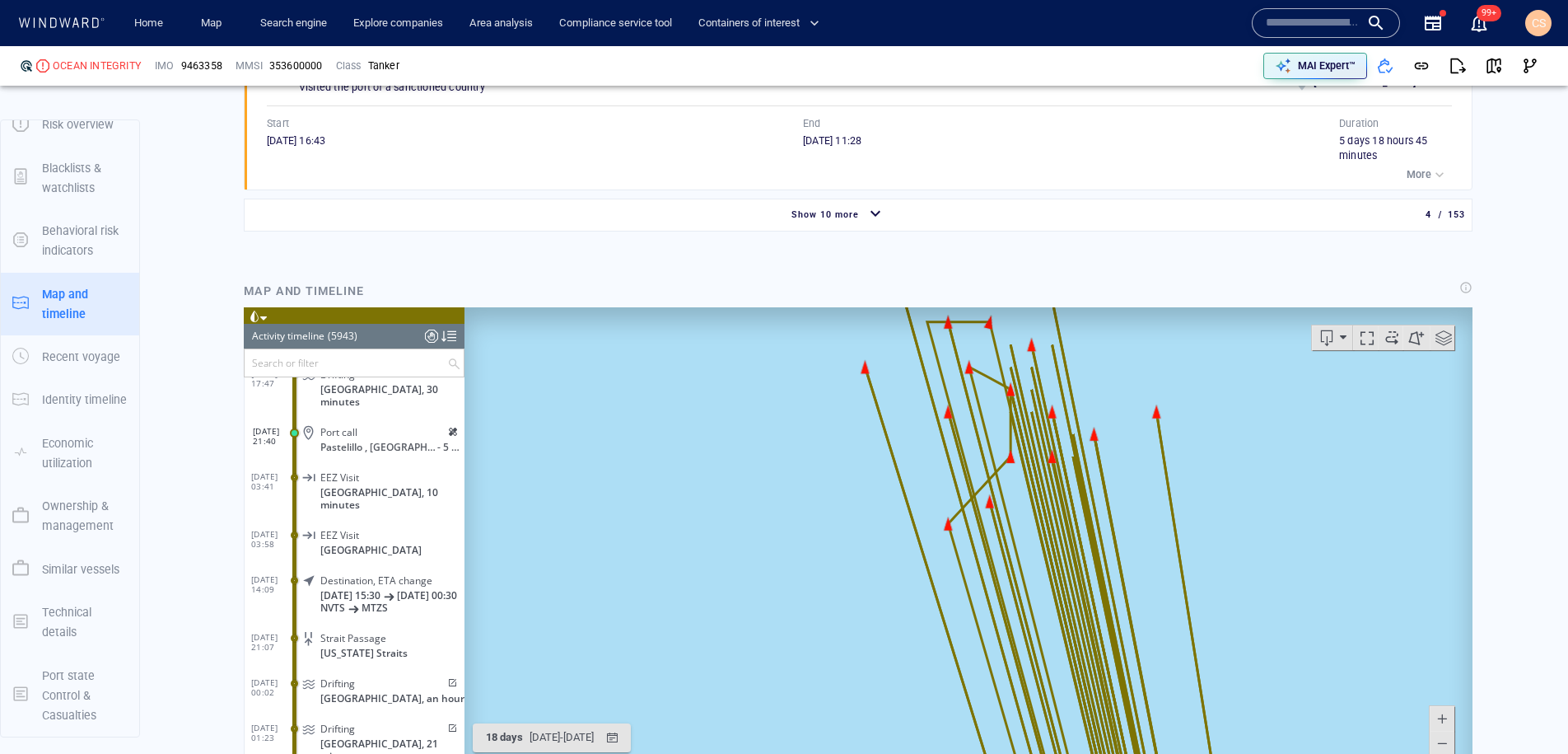
scroll to position [1719, 0]
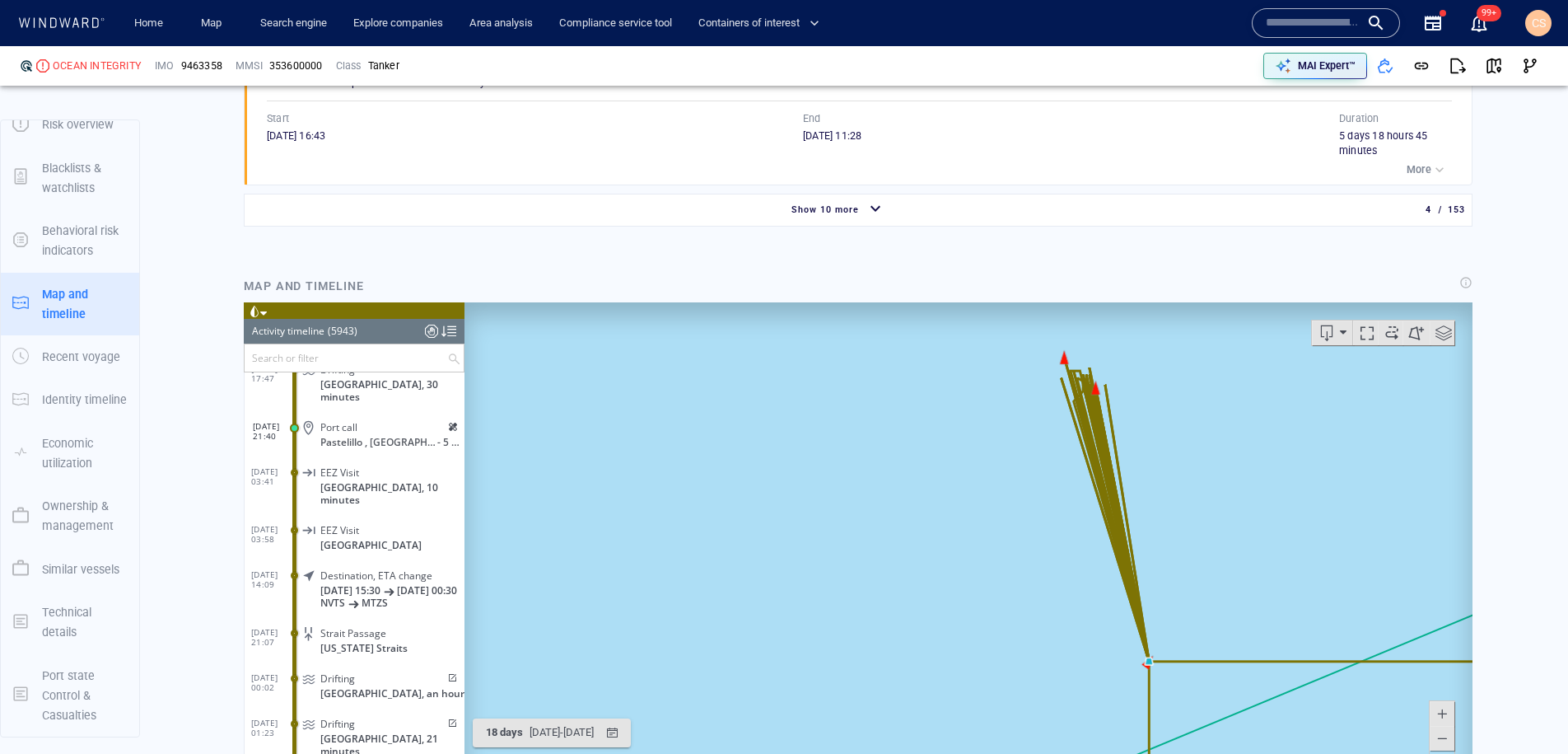
drag, startPoint x: 1327, startPoint y: 661, endPoint x: 988, endPoint y: 332, distance: 472.4
click at [988, 332] on canvas "Map" at bounding box center [968, 557] width 1008 height 511
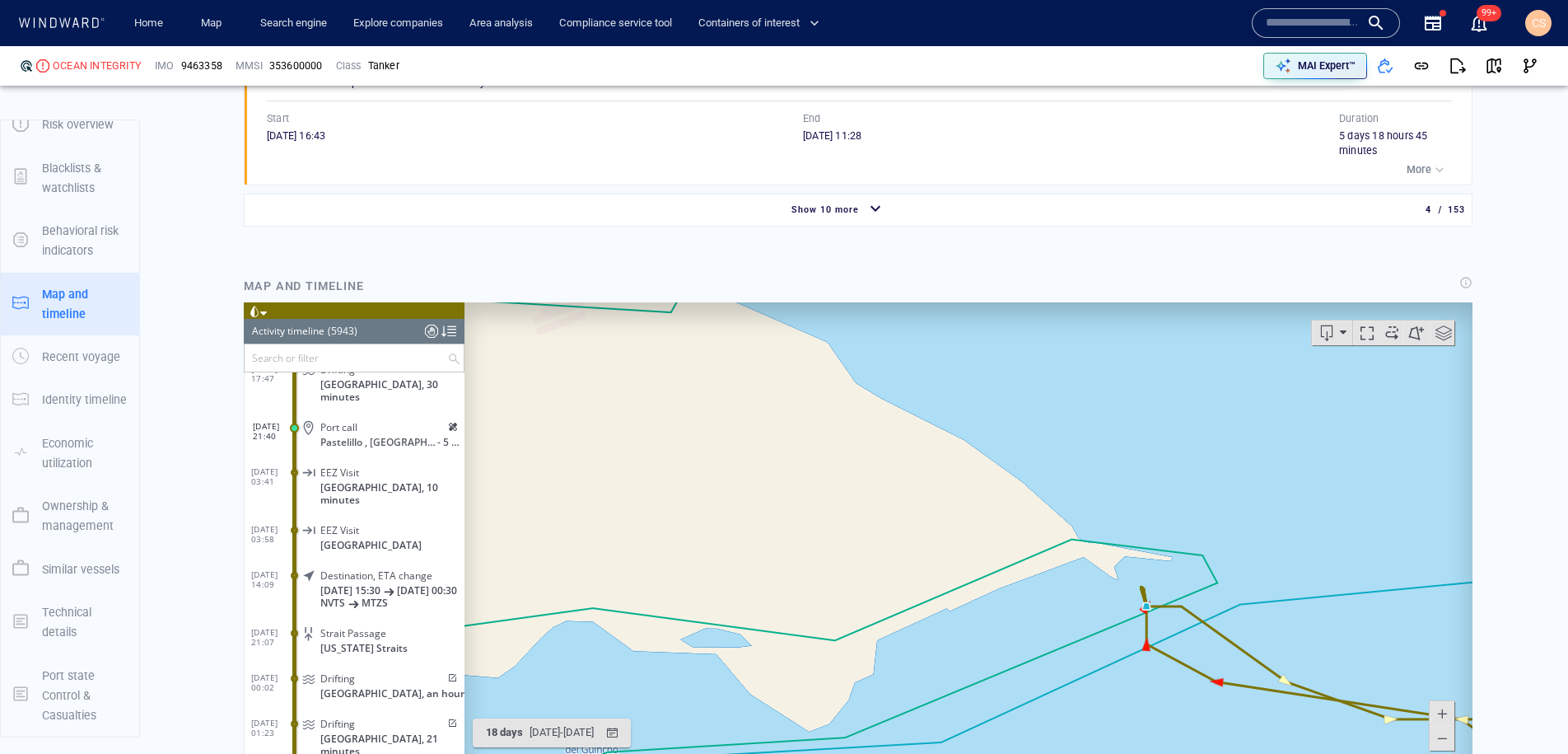
drag, startPoint x: 1294, startPoint y: 719, endPoint x: 1138, endPoint y: 490, distance: 277.1
click at [1138, 490] on canvas "Map" at bounding box center [968, 557] width 1008 height 511
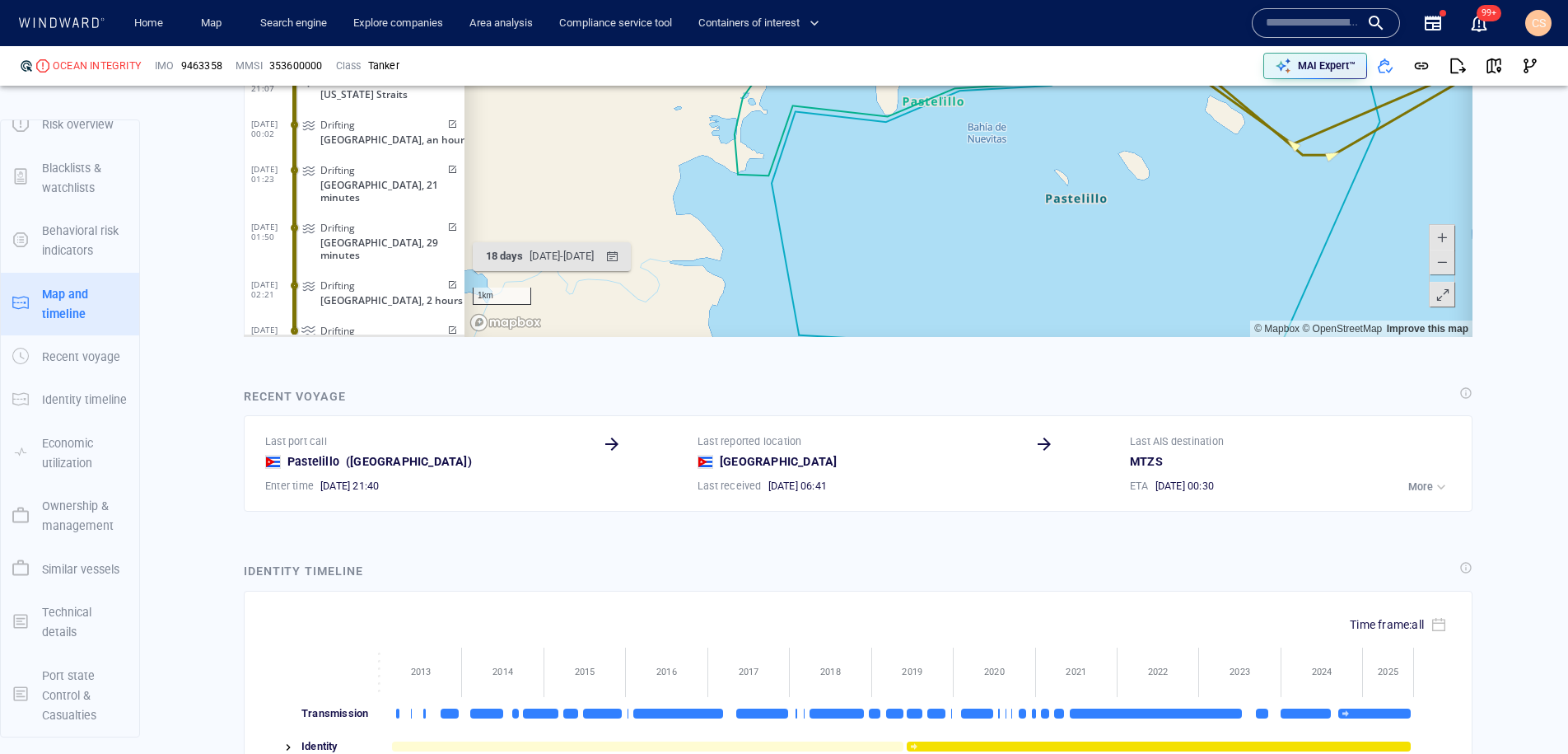
scroll to position [268366, 0]
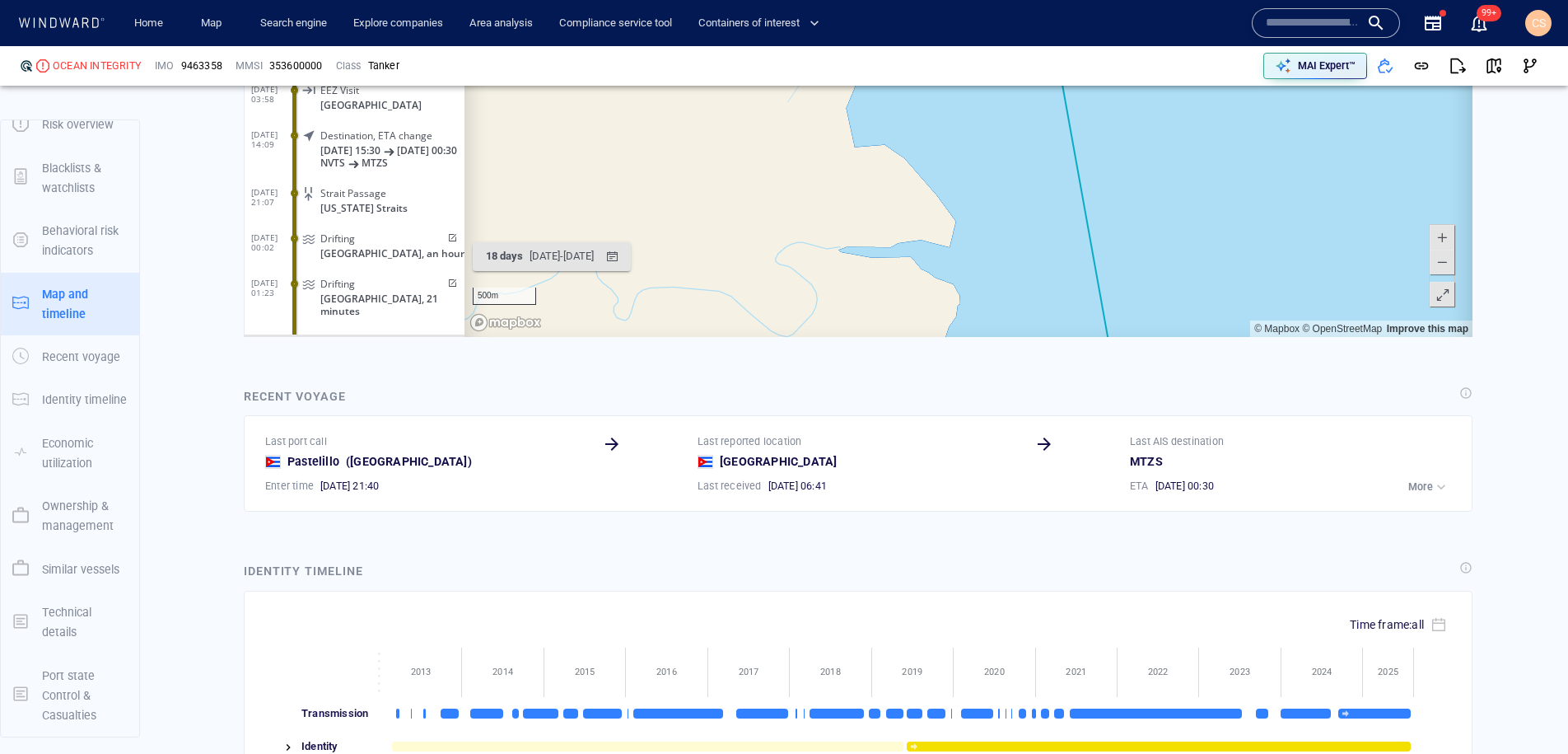
click at [335, 233] on span "Drifting" at bounding box center [338, 238] width 34 height 12
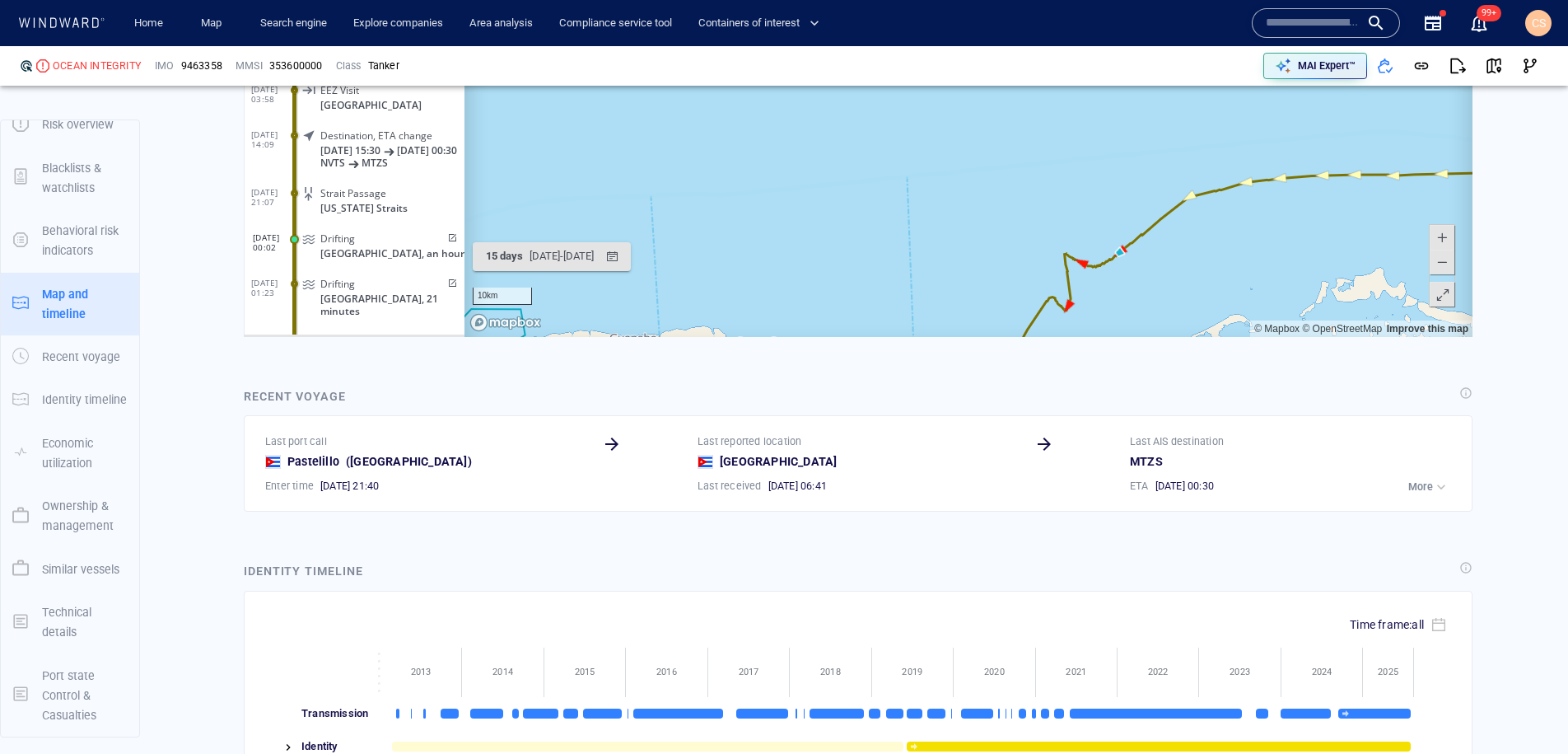
drag, startPoint x: 1209, startPoint y: 293, endPoint x: 1206, endPoint y: 171, distance: 122.0
click at [1206, 171] on canvas "Map" at bounding box center [968, 82] width 1008 height 511
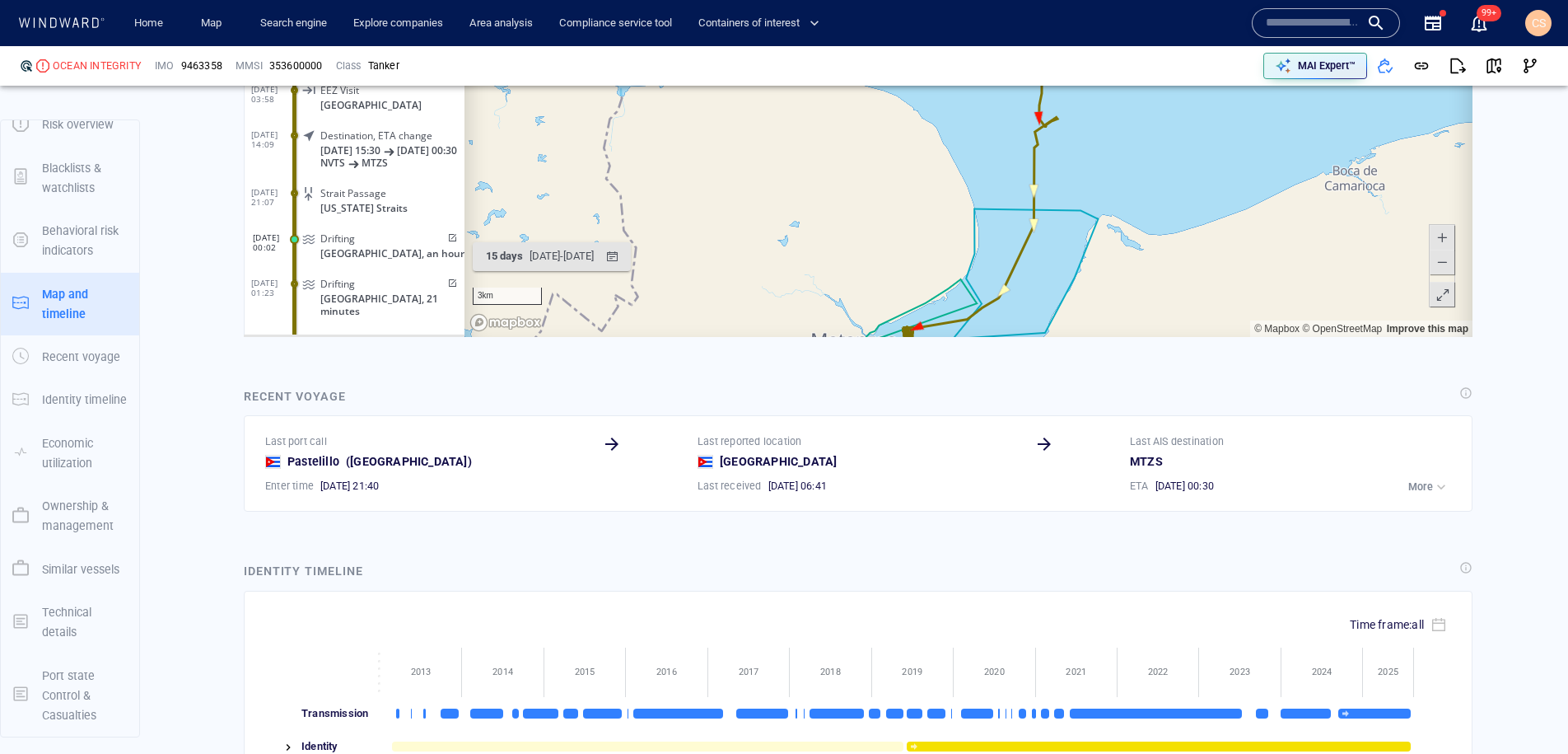
click at [340, 278] on span "Drifting" at bounding box center [338, 284] width 34 height 12
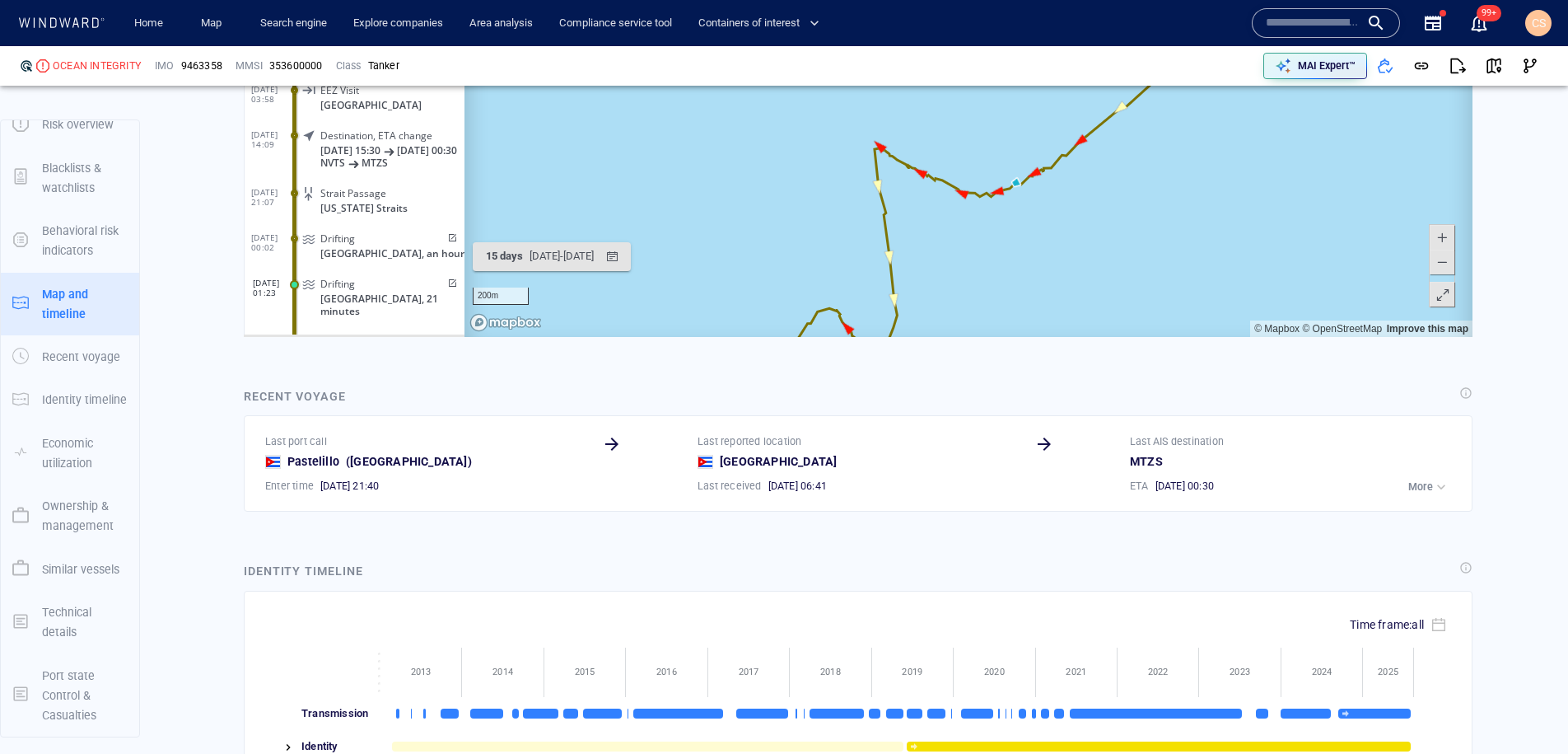
drag, startPoint x: 1042, startPoint y: 309, endPoint x: 1067, endPoint y: 371, distance: 66.9
click at [1067, 338] on html "Loading vessel activities... Activity timeline (5943) (Still Loading...) Search…" at bounding box center [858, 82] width 1229 height 511
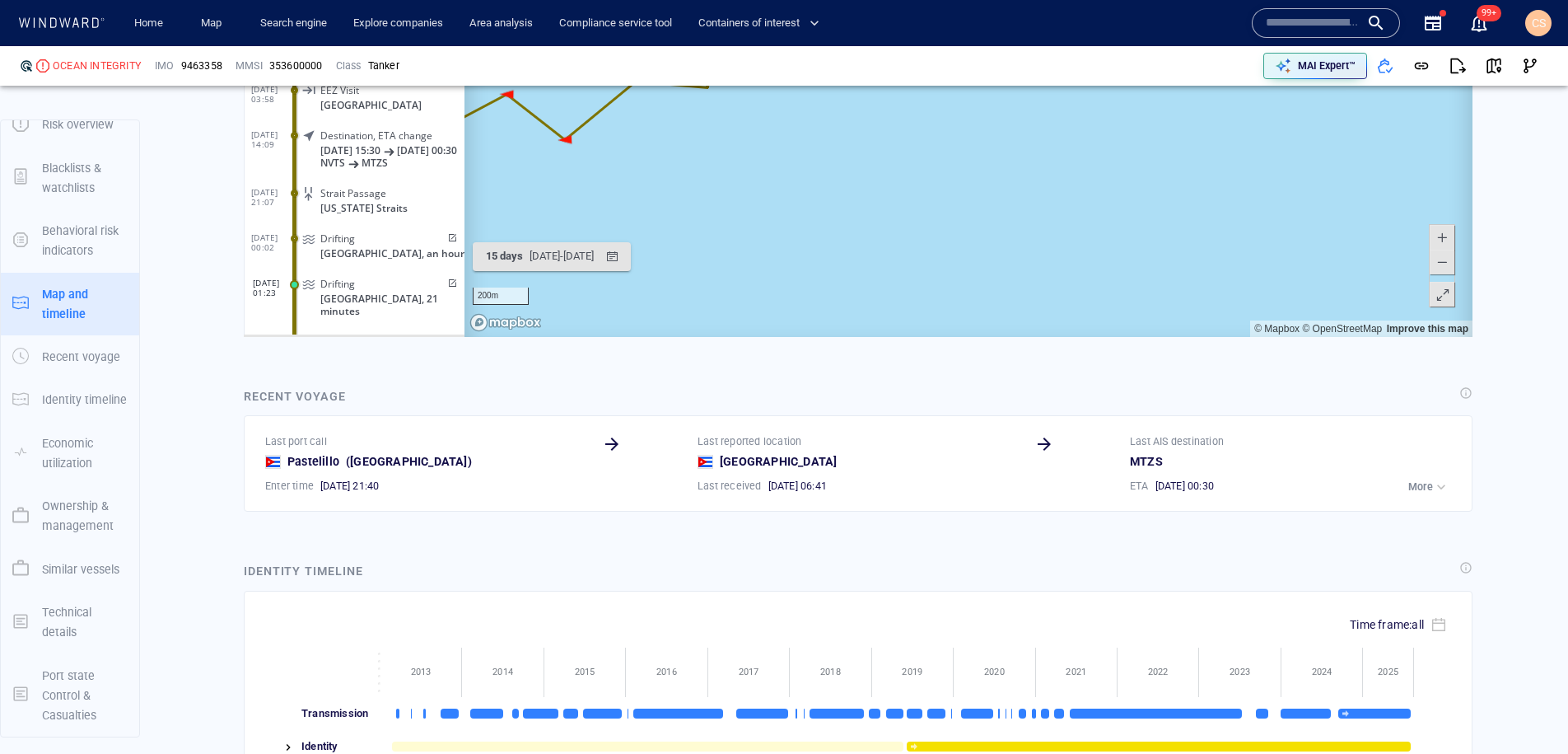
drag, startPoint x: 935, startPoint y: 284, endPoint x: 954, endPoint y: 339, distance: 58.2
click at [954, 338] on html "Loading vessel activities... Activity timeline (5943) (Still Loading...) Search…" at bounding box center [858, 82] width 1229 height 511
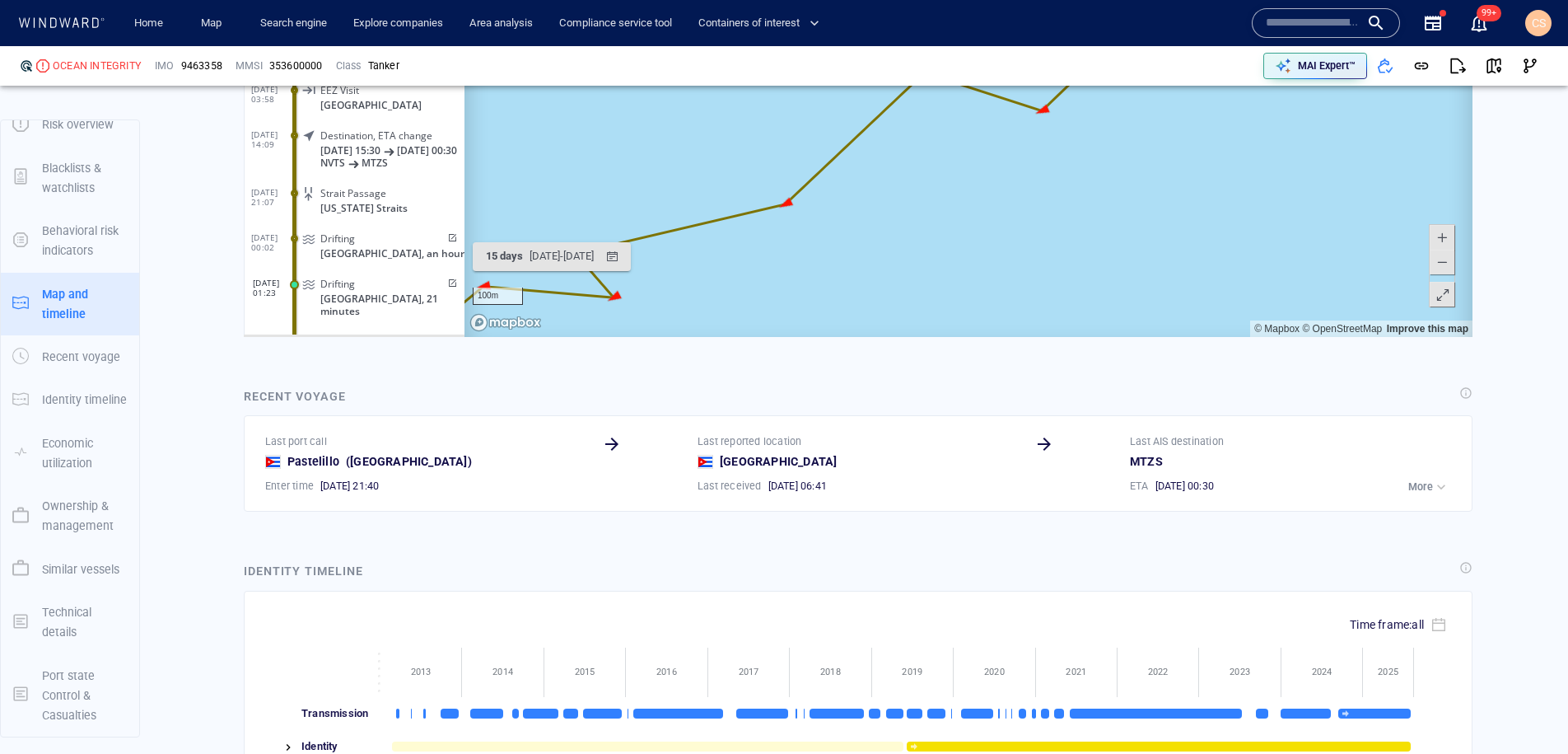
click at [346, 336] on span "Drifting" at bounding box center [338, 341] width 34 height 12
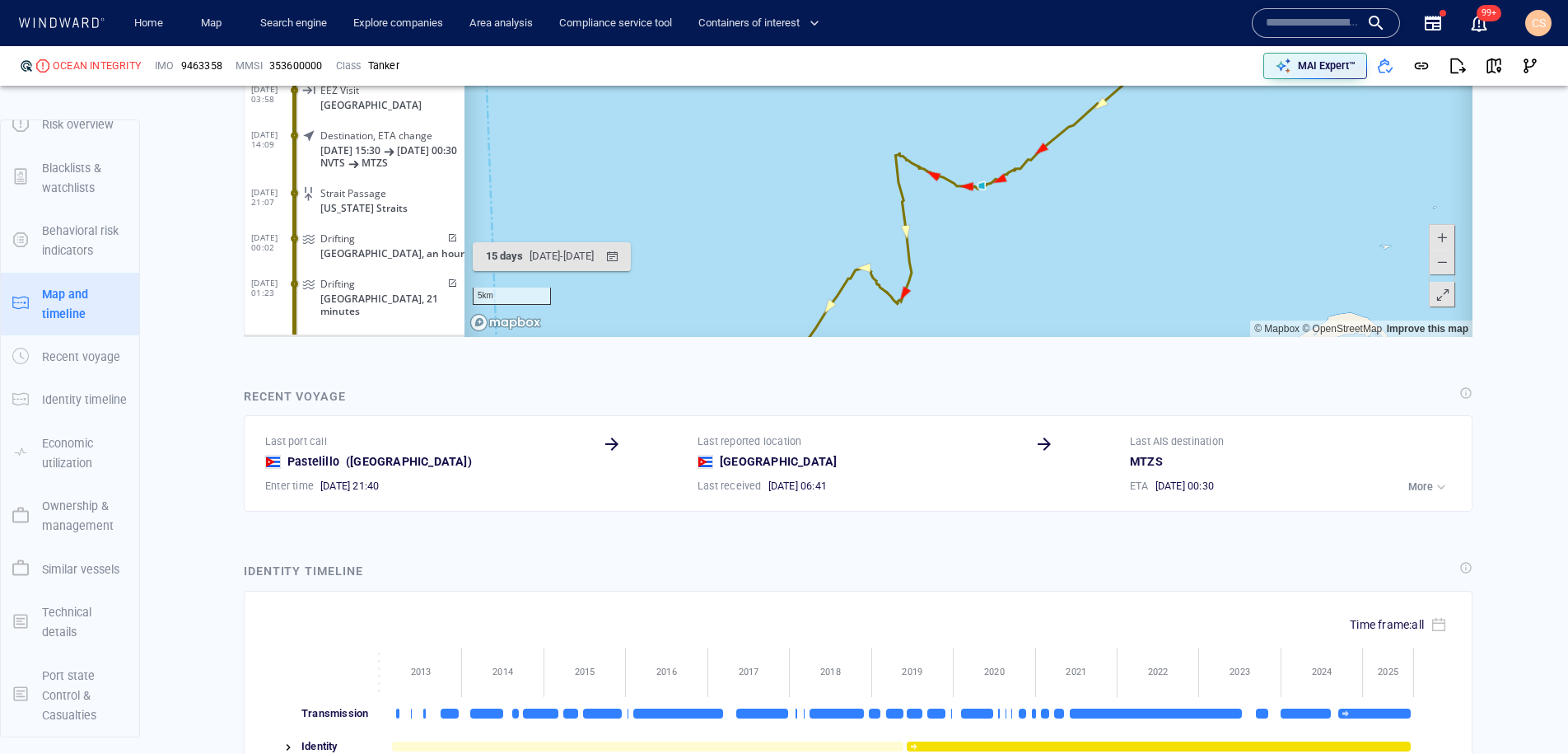
drag, startPoint x: 999, startPoint y: 284, endPoint x: 1177, endPoint y: 126, distance: 238.0
click at [1177, 126] on canvas "Map" at bounding box center [968, 82] width 1008 height 511
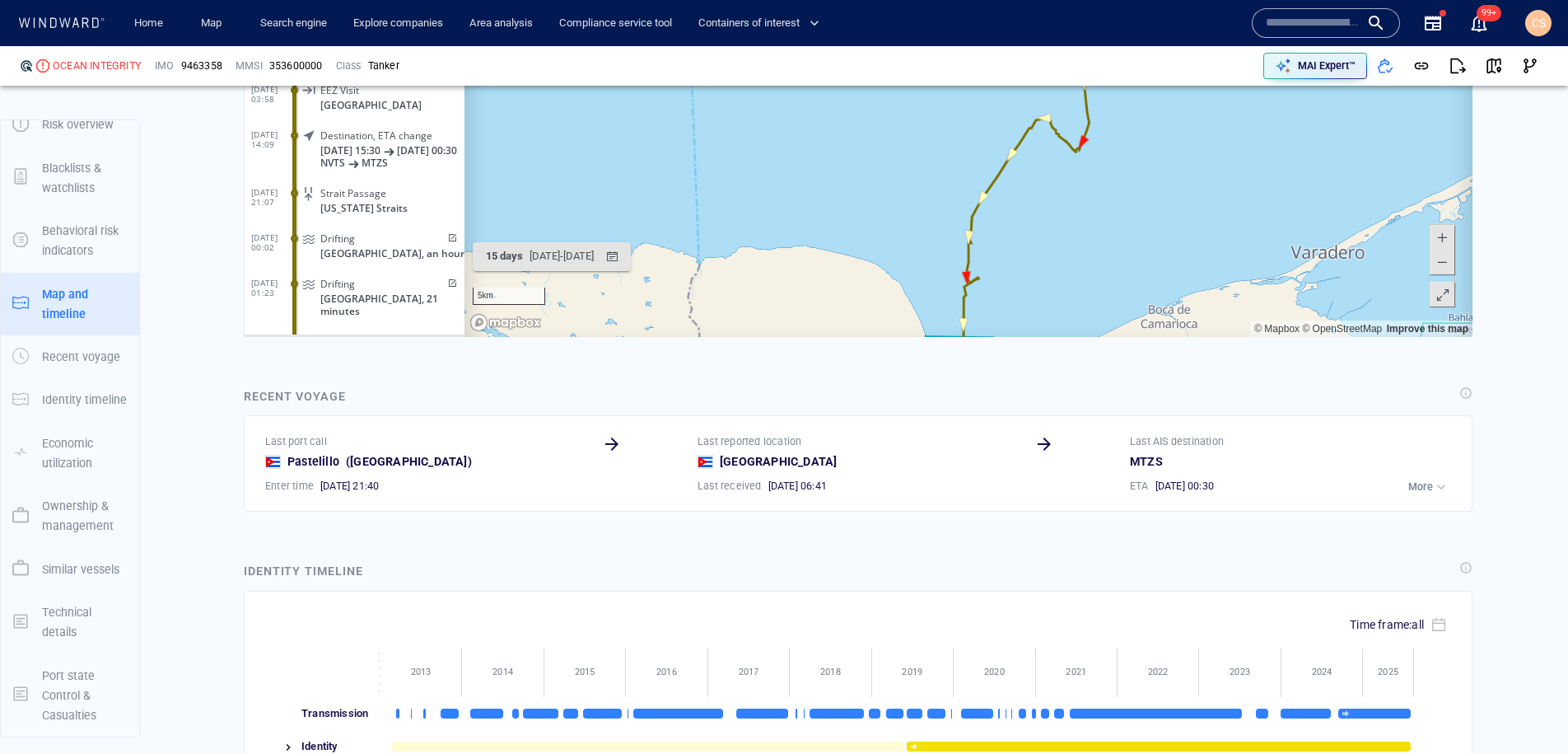
drag, startPoint x: 1084, startPoint y: 269, endPoint x: 1098, endPoint y: 173, distance: 97.0
click at [1100, 172] on canvas "Map" at bounding box center [968, 82] width 1008 height 511
drag, startPoint x: 976, startPoint y: 295, endPoint x: 975, endPoint y: 250, distance: 45.0
click at [998, 247] on canvas "Map" at bounding box center [968, 82] width 1008 height 511
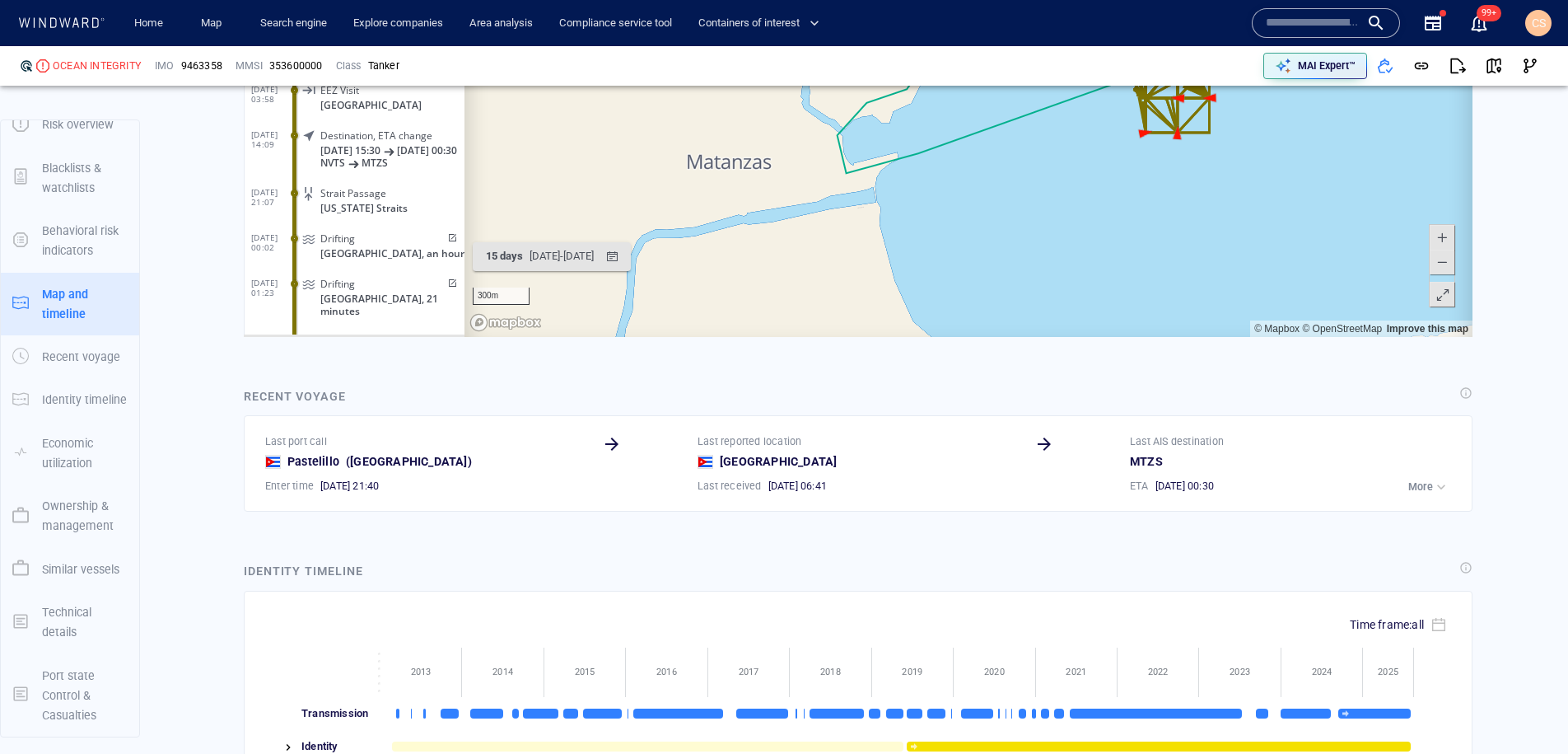
drag, startPoint x: 1051, startPoint y: 216, endPoint x: 861, endPoint y: 342, distance: 228.0
click at [861, 338] on html "Loading vessel activities... Activity timeline (5943) (Still Loading...) Search…" at bounding box center [858, 82] width 1229 height 511
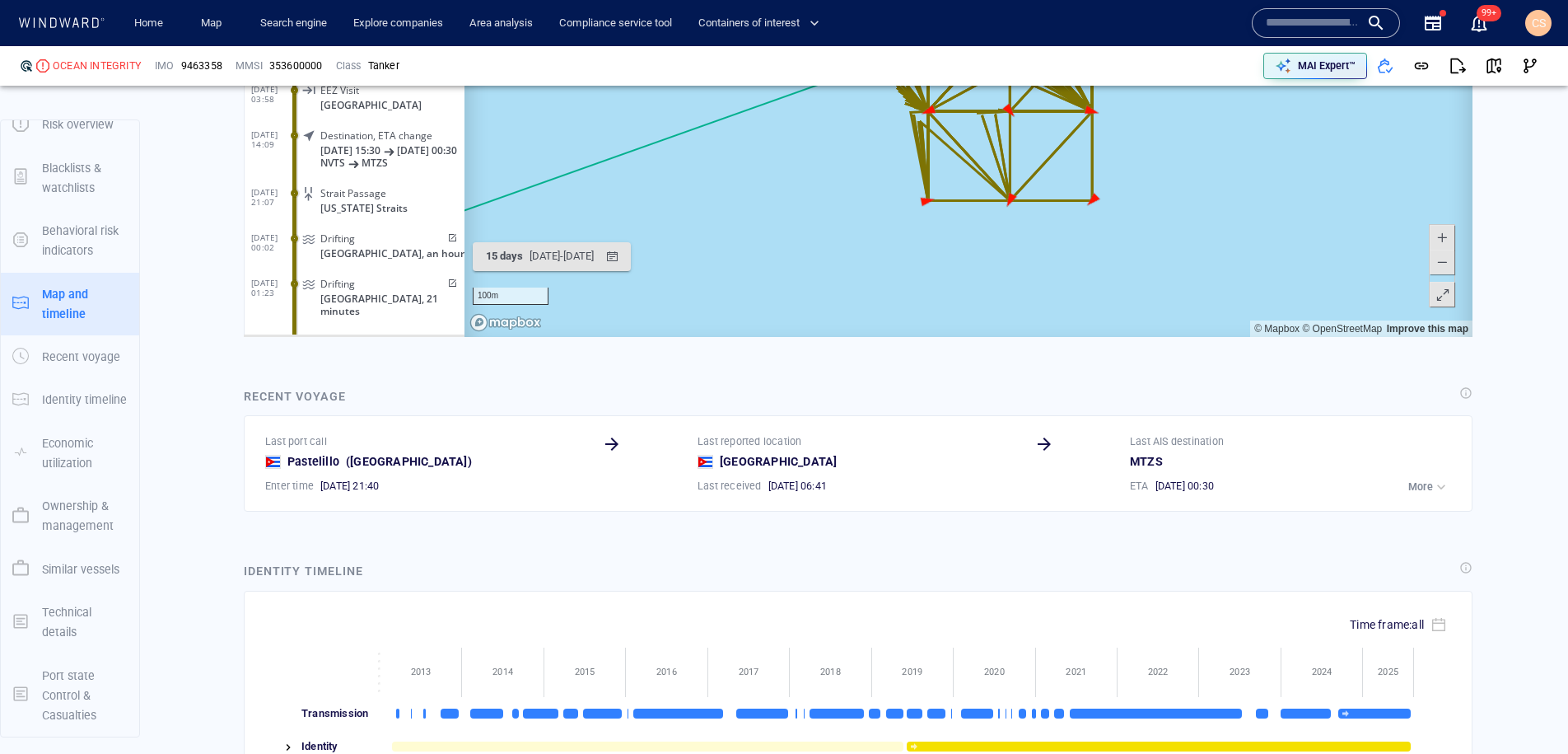
drag, startPoint x: 962, startPoint y: 259, endPoint x: 889, endPoint y: 423, distance: 179.5
click at [889, 338] on html "Loading vessel activities... Activity timeline (5943) (Still Loading...) Search…" at bounding box center [858, 82] width 1229 height 511
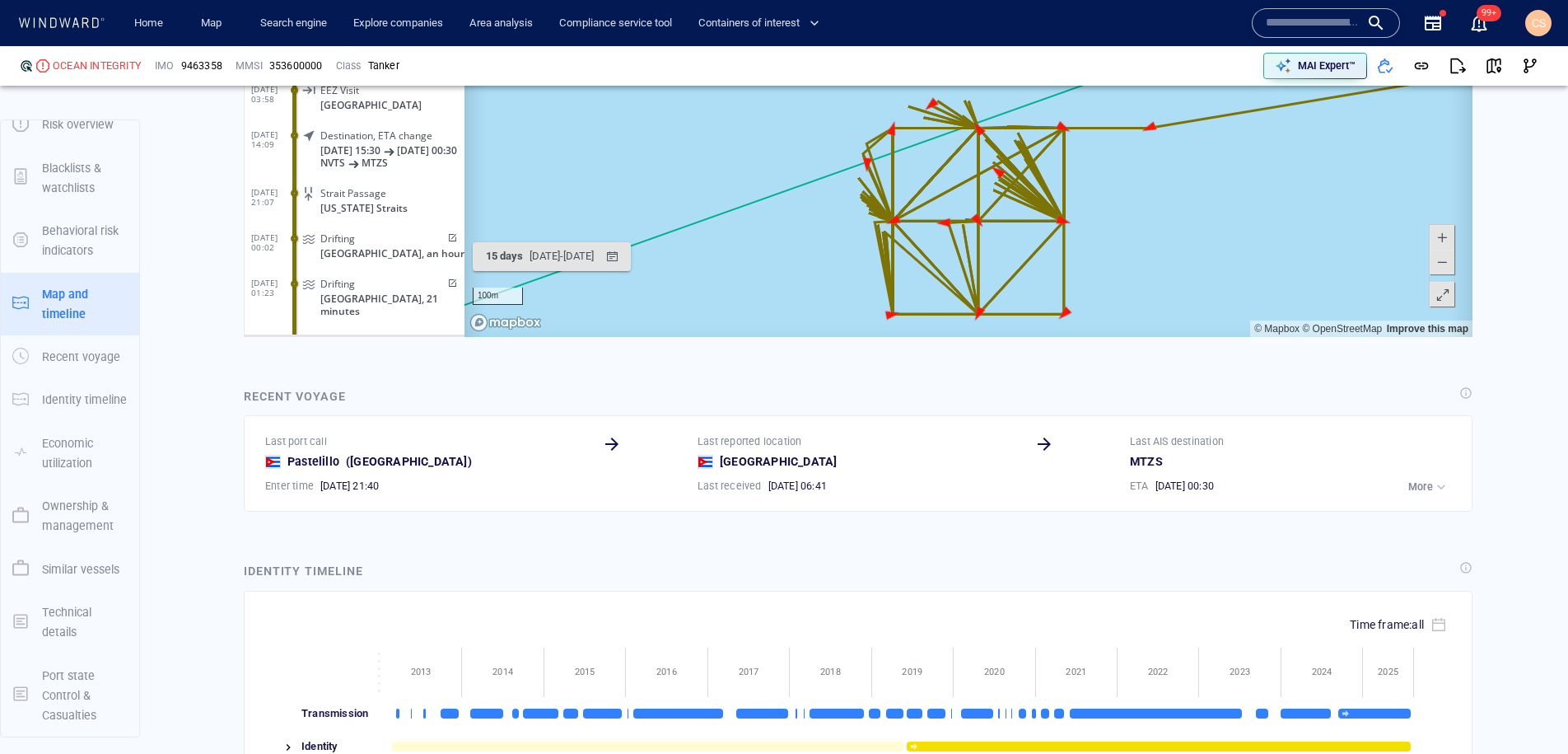
drag, startPoint x: 1149, startPoint y: 256, endPoint x: 1110, endPoint y: 262, distance: 39.5
click at [1112, 262] on canvas "Map" at bounding box center [968, 82] width 1008 height 511
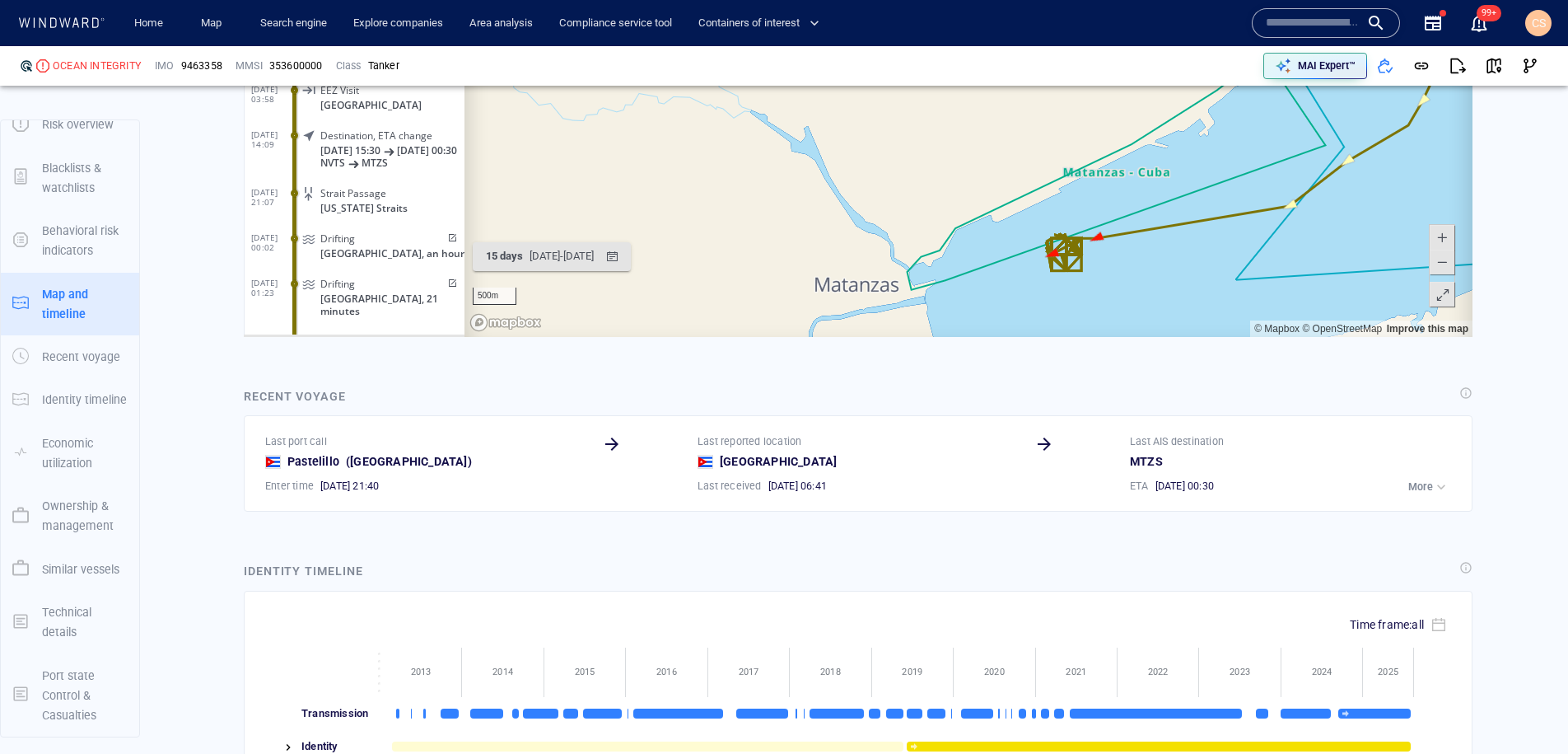
scroll to position [2195, 0]
